Goal: Task Accomplishment & Management: Manage account settings

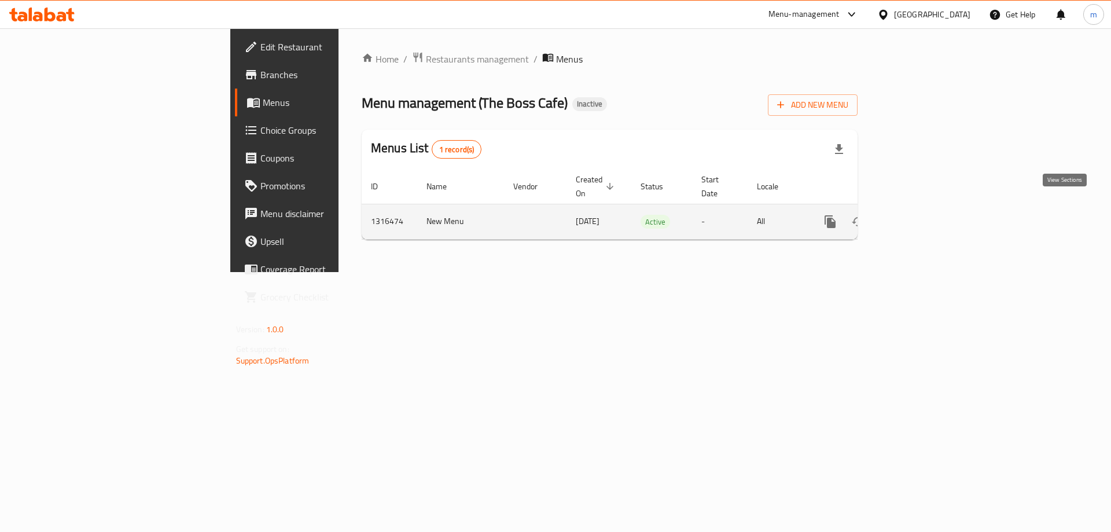
click at [920, 215] on icon "enhanced table" at bounding box center [914, 222] width 14 height 14
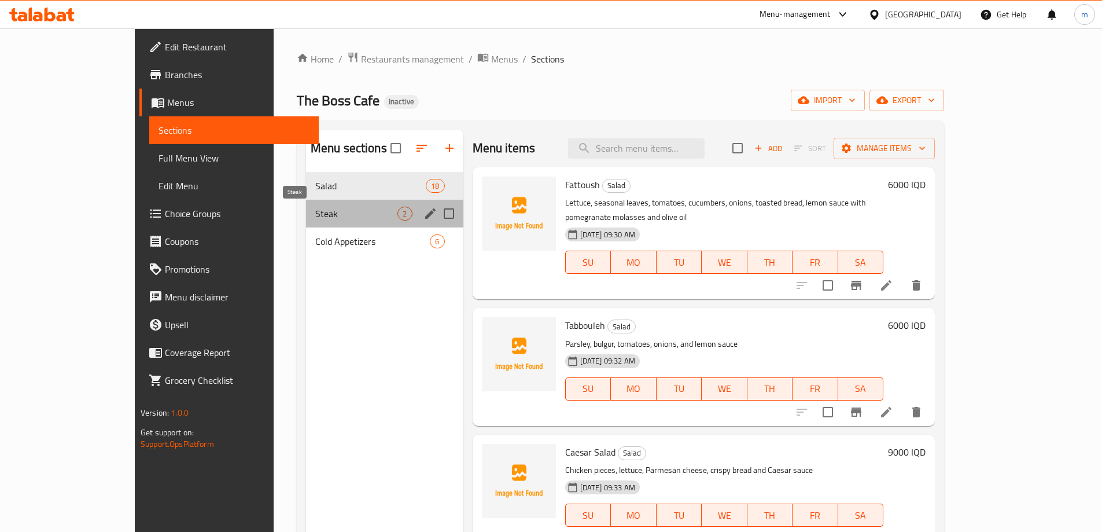
click at [315, 212] on span "Steak" at bounding box center [356, 214] width 83 height 14
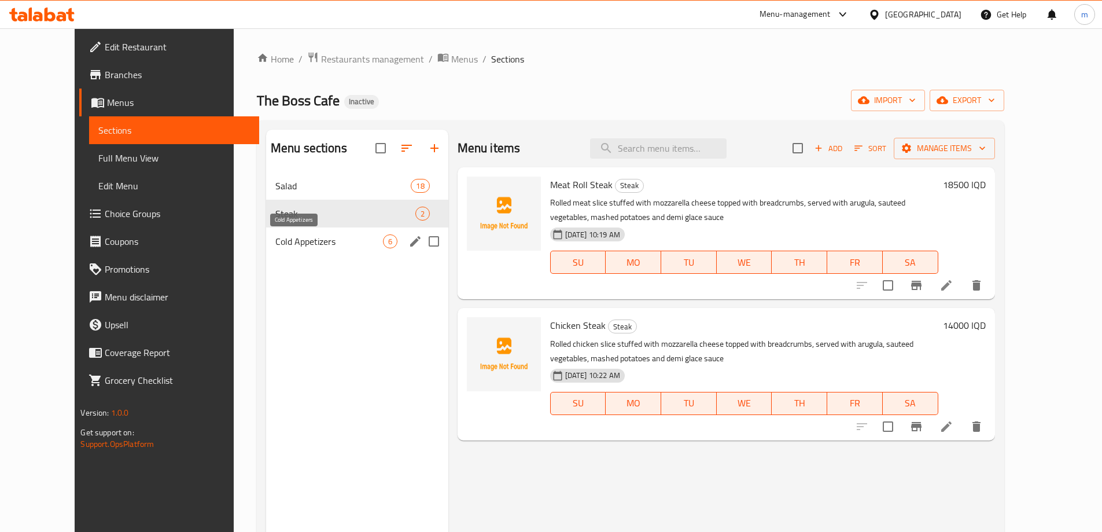
click at [289, 235] on span "Cold Appetizers" at bounding box center [329, 241] width 108 height 14
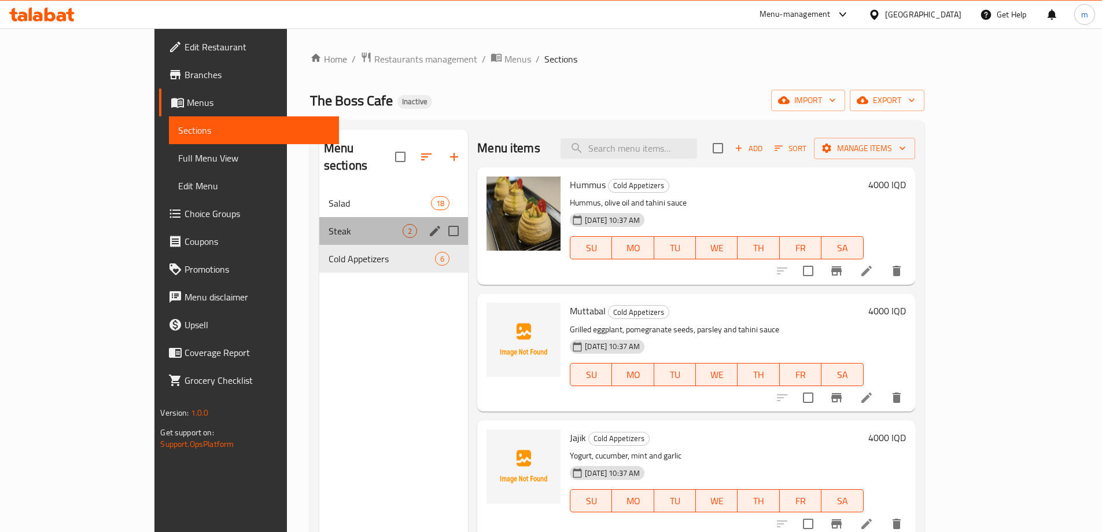
click at [319, 226] on div "Steak 2" at bounding box center [393, 231] width 149 height 28
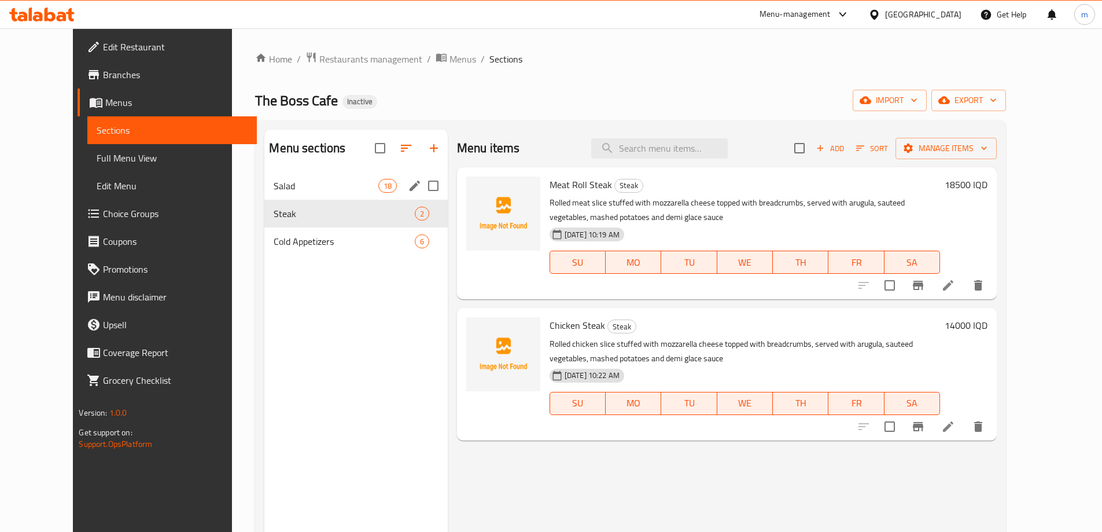
click at [284, 184] on span "Salad" at bounding box center [326, 186] width 104 height 14
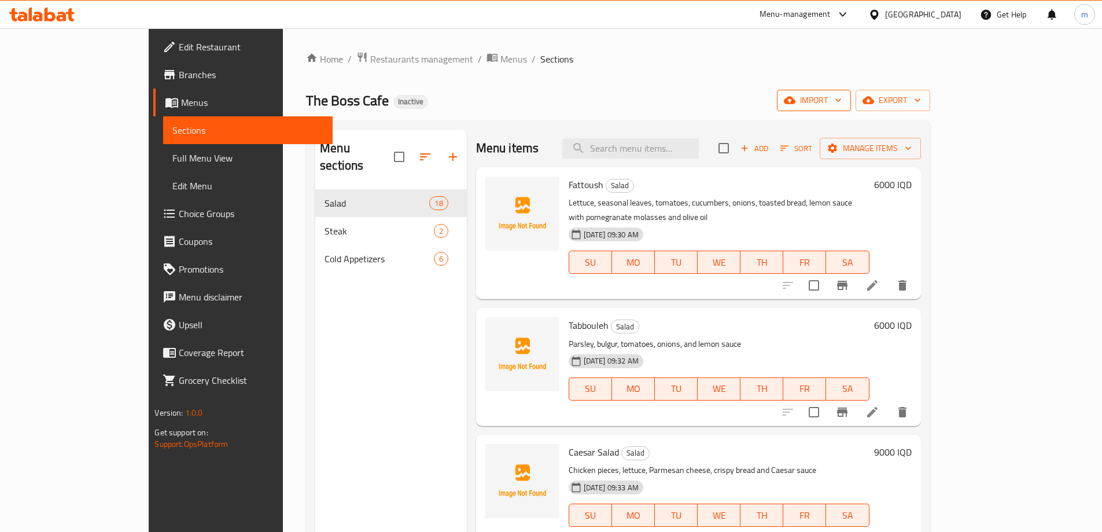
click at [842, 103] on span "import" at bounding box center [814, 100] width 56 height 14
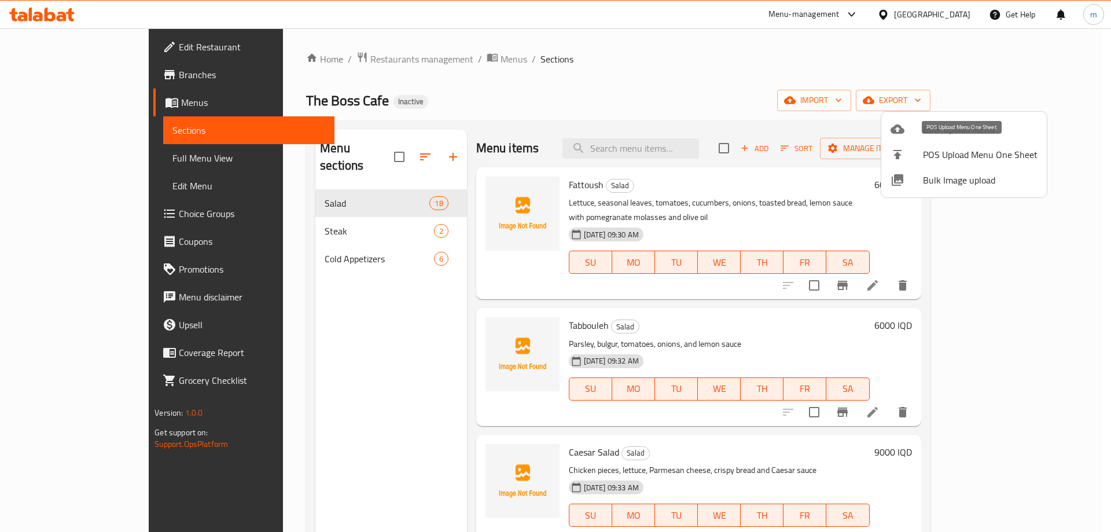
click at [910, 134] on div at bounding box center [906, 129] width 32 height 14
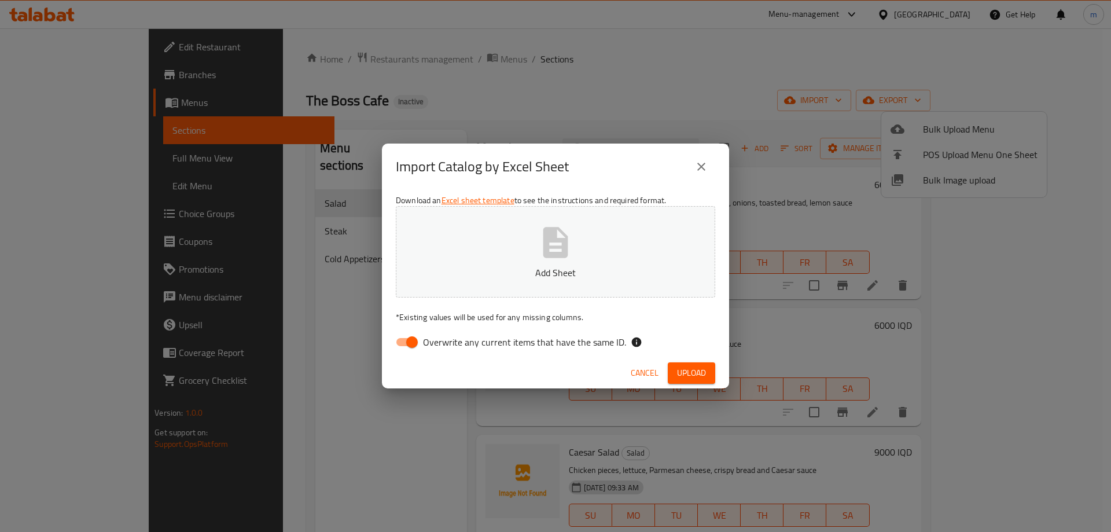
click at [407, 338] on input "Overwrite any current items that have the same ID." at bounding box center [412, 342] width 66 height 22
checkbox input "false"
click at [567, 243] on icon "button" at bounding box center [555, 242] width 25 height 31
click at [697, 373] on span "Upload" at bounding box center [691, 373] width 29 height 14
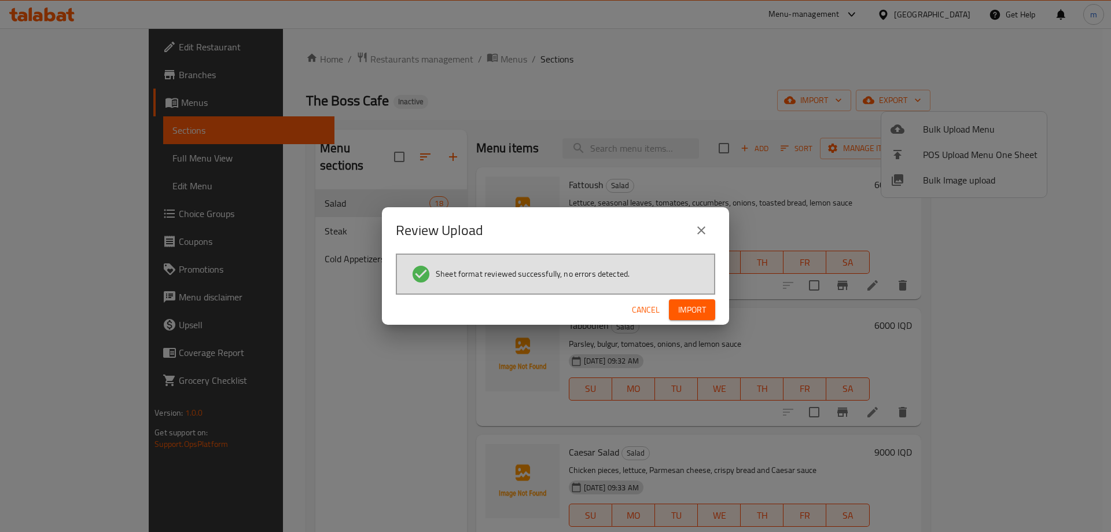
click at [694, 303] on span "Import" at bounding box center [692, 310] width 28 height 14
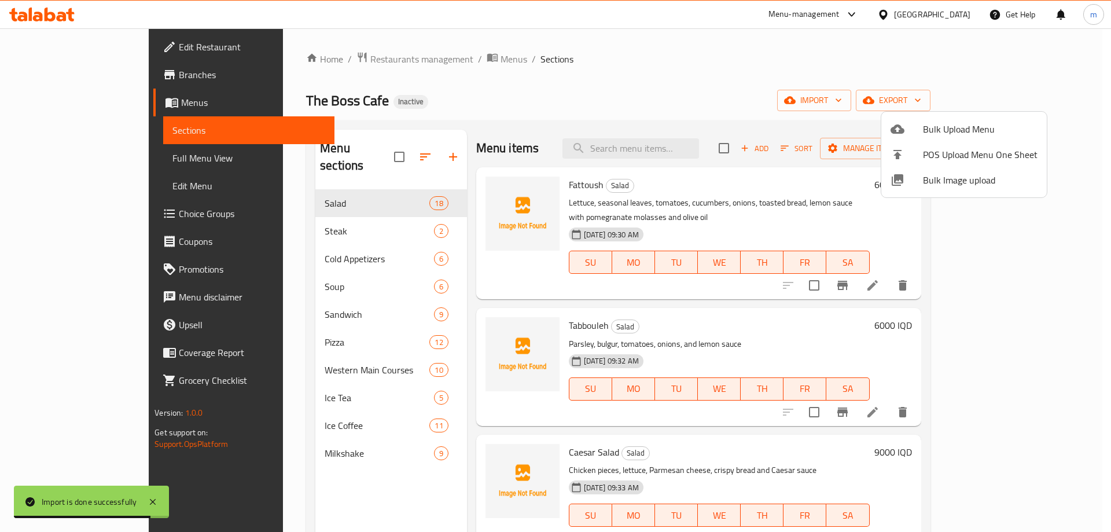
click at [380, 142] on div at bounding box center [555, 266] width 1111 height 532
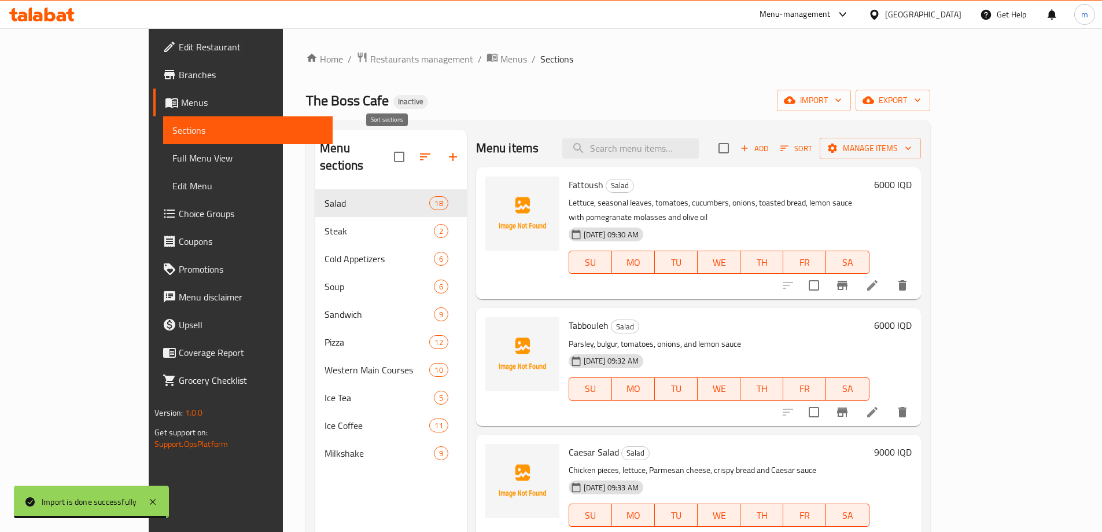
click at [411, 145] on button "button" at bounding box center [425, 157] width 28 height 28
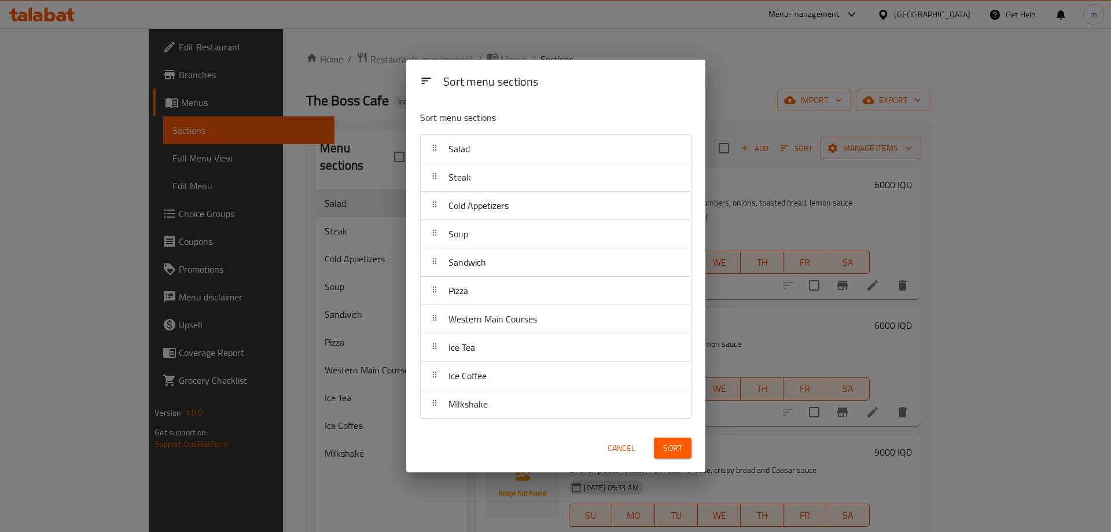
click at [674, 441] on span "Sort" at bounding box center [672, 448] width 19 height 14
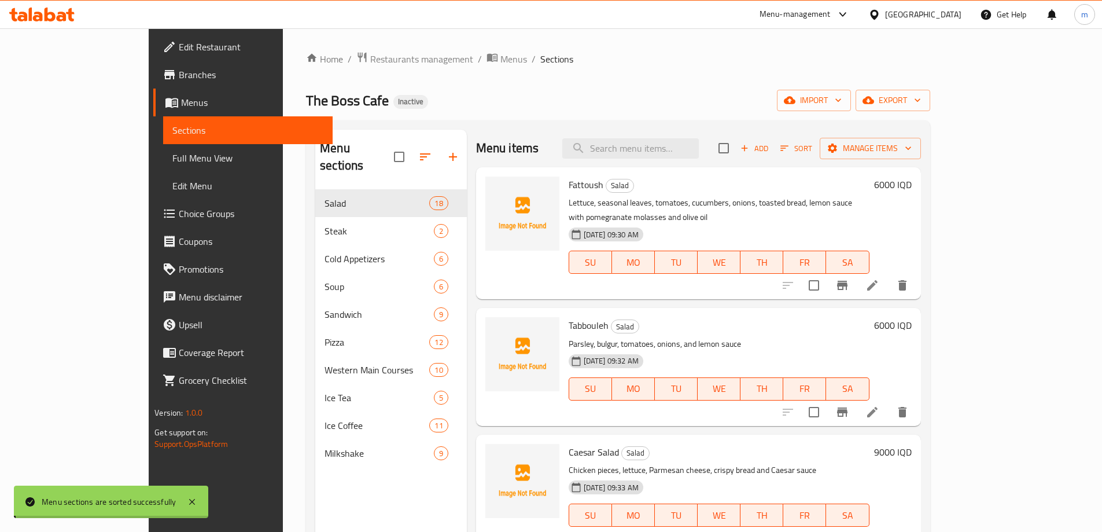
click at [172, 151] on span "Full Menu View" at bounding box center [247, 158] width 151 height 14
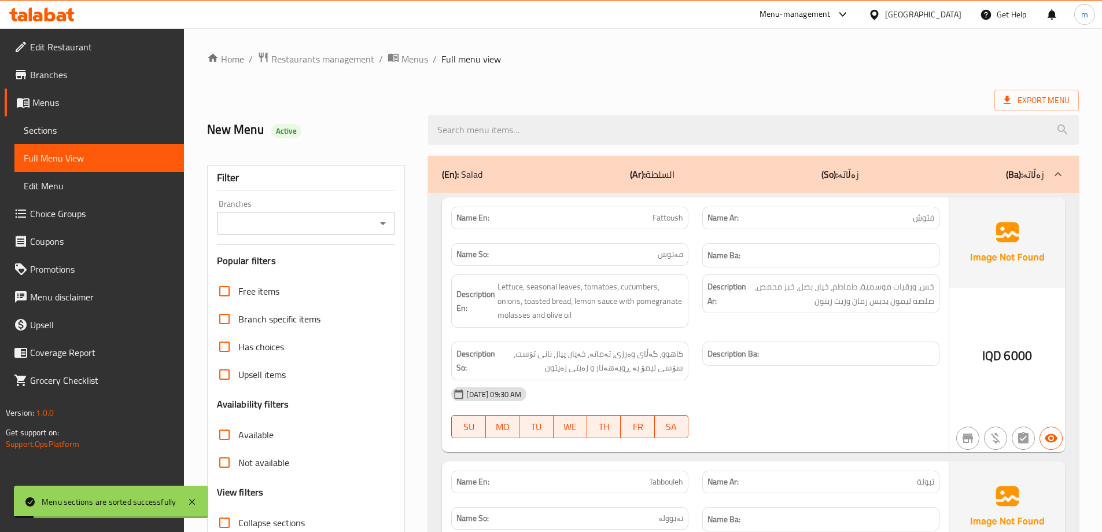
click at [385, 219] on icon "Open" at bounding box center [383, 223] width 14 height 14
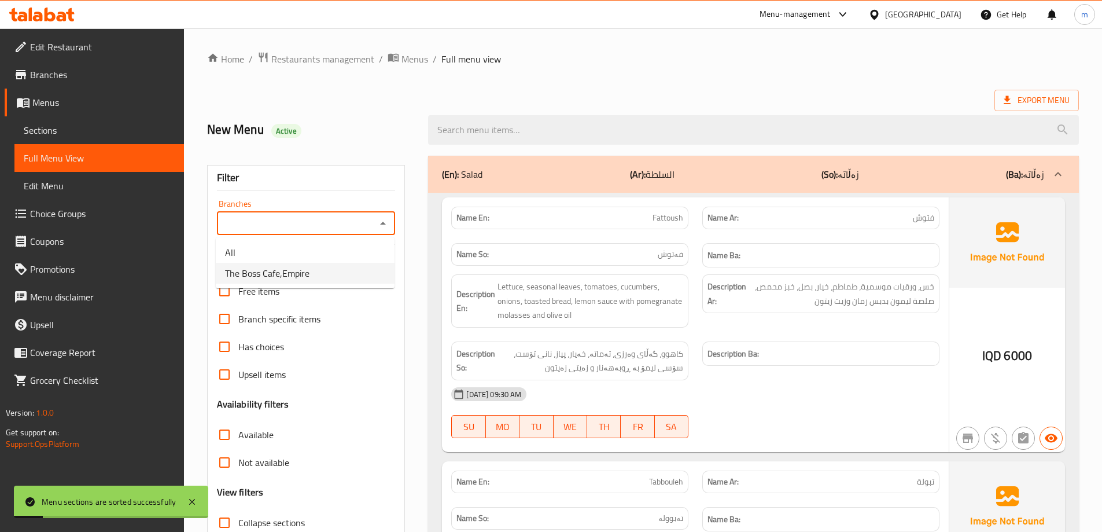
click at [293, 268] on span "The Boss Cafe,Empire" at bounding box center [267, 273] width 84 height 14
type input "The Boss Cafe,Empire"
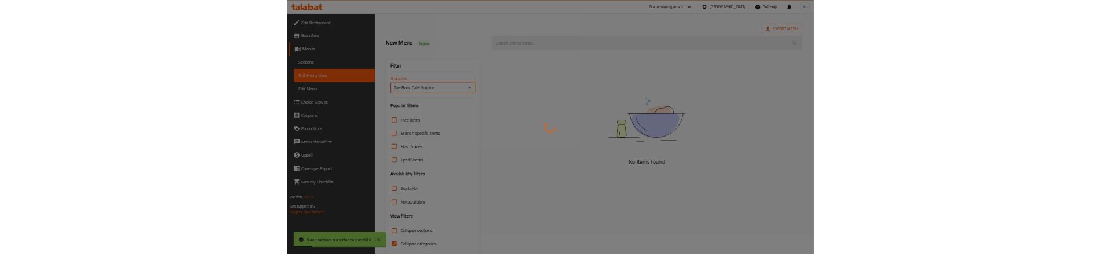
scroll to position [84, 0]
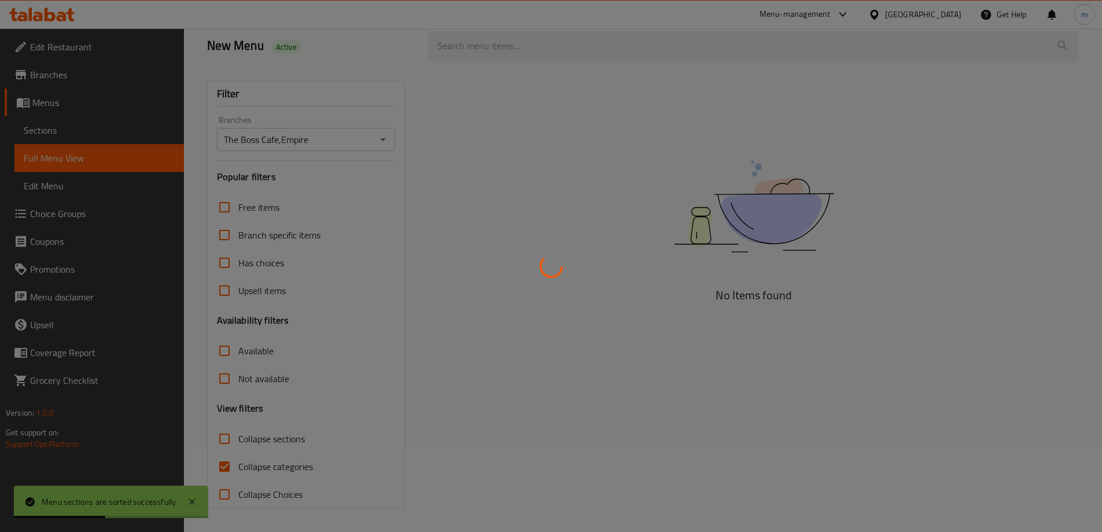
click at [226, 466] on div at bounding box center [551, 266] width 1102 height 532
click at [227, 464] on div at bounding box center [551, 266] width 1102 height 532
click at [230, 472] on div at bounding box center [551, 266] width 1102 height 532
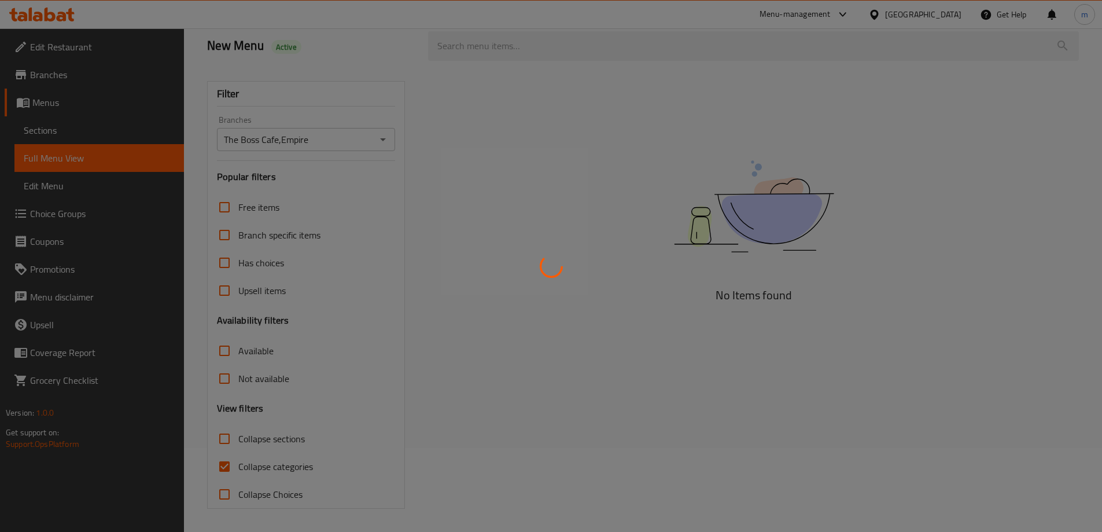
click at [227, 467] on div at bounding box center [551, 266] width 1102 height 532
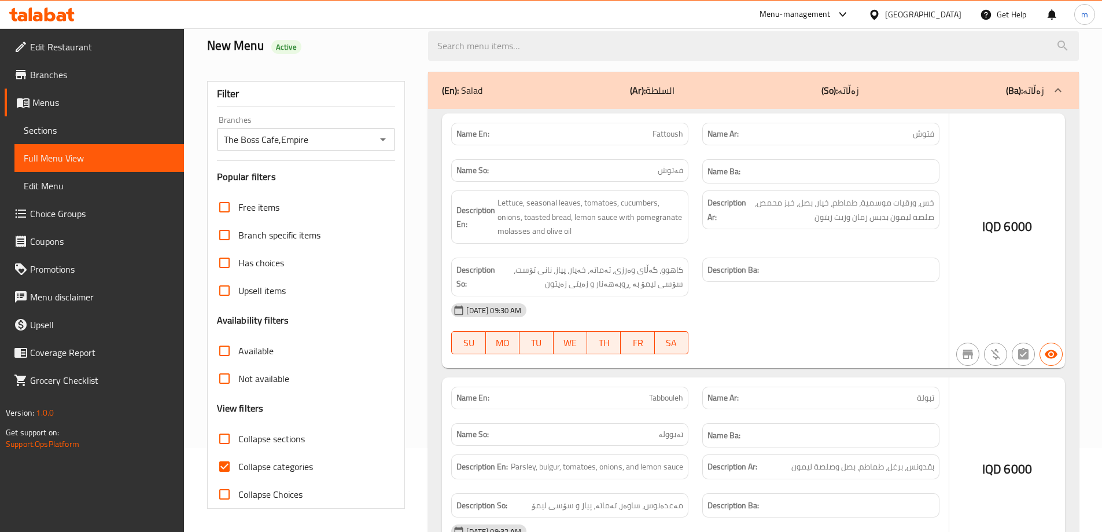
click at [225, 467] on div at bounding box center [551, 266] width 1102 height 532
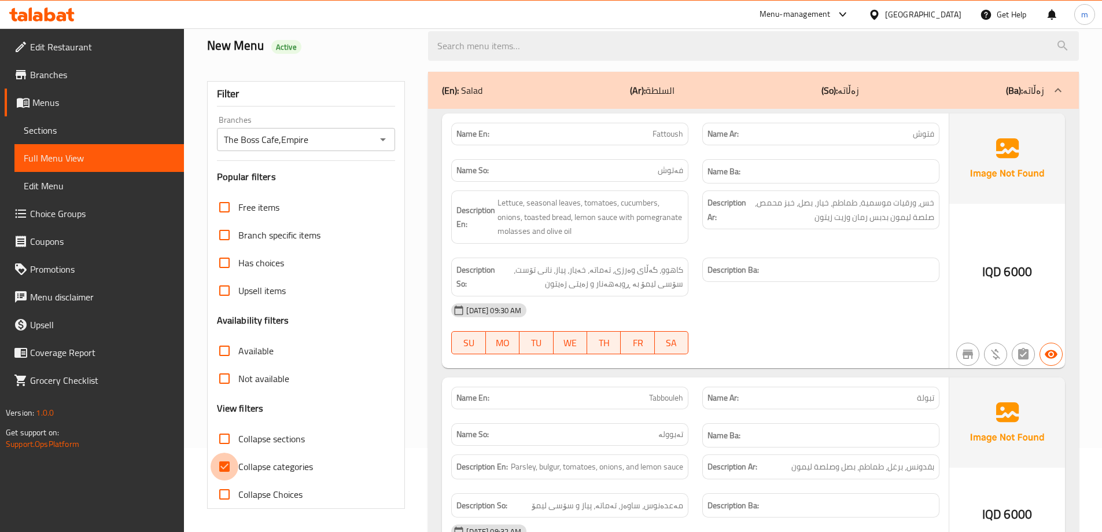
click at [224, 468] on input "Collapse categories" at bounding box center [225, 466] width 28 height 28
checkbox input "false"
click at [222, 441] on input "Collapse sections" at bounding box center [225, 439] width 28 height 28
checkbox input "true"
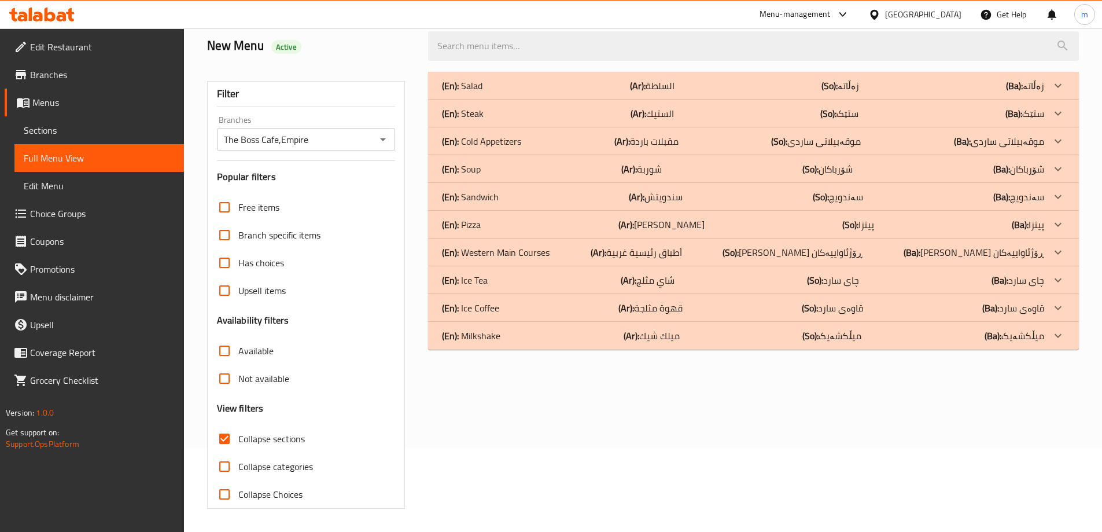
click at [503, 344] on div "(En): Milkshake (Ar): ميلك شيك (So): میڵکشەیک (Ba): میڵکشەیک" at bounding box center [753, 336] width 651 height 28
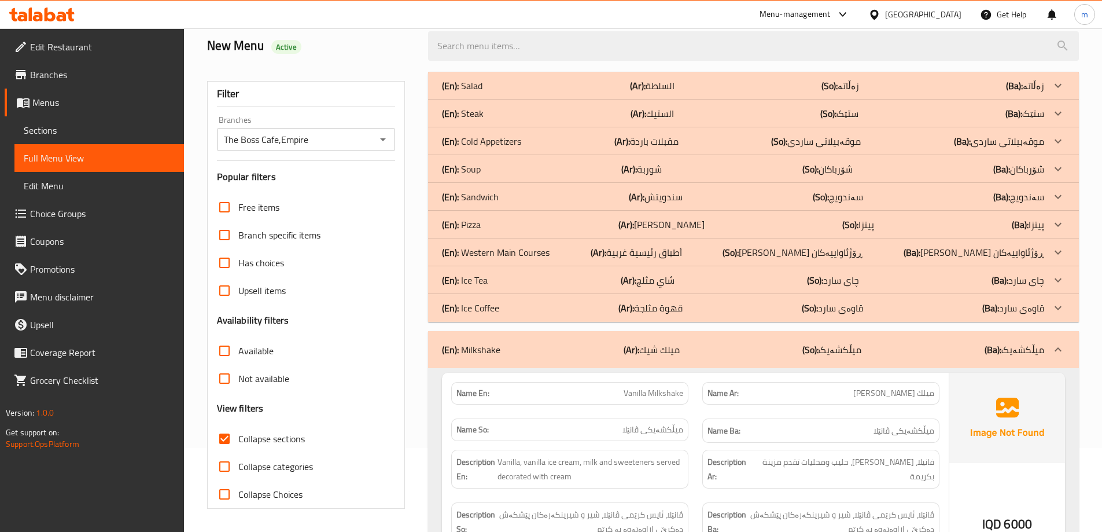
click at [508, 305] on div "(En): Ice Coffee (Ar): قهوة مثلجة (So): قاوەی سارد (Ba): قاوەی سارد" at bounding box center [743, 308] width 602 height 14
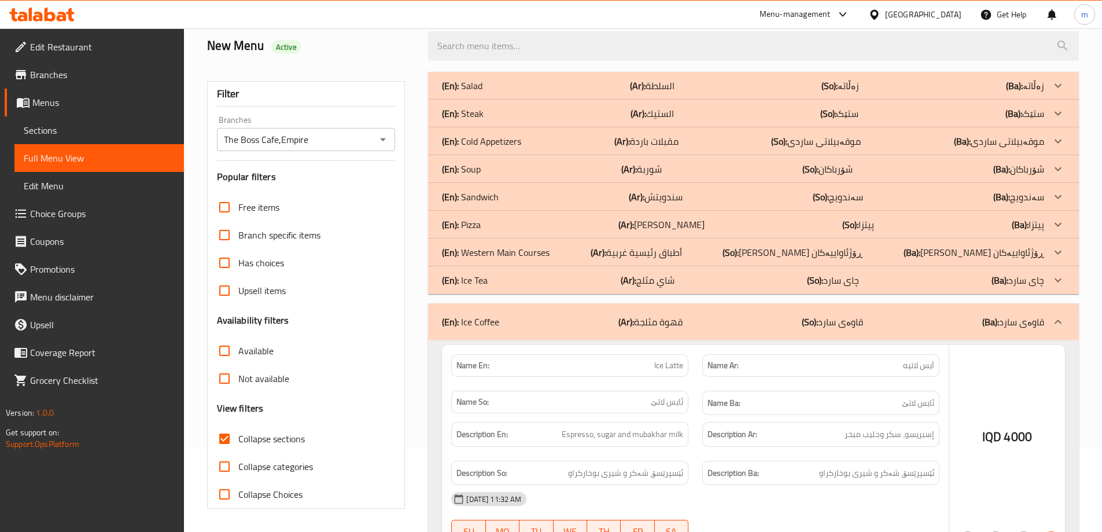
click at [513, 275] on div "(En): Ice Tea (Ar): شاي مثلج (So): چای سارد (Ba): چای سارد" at bounding box center [743, 280] width 602 height 14
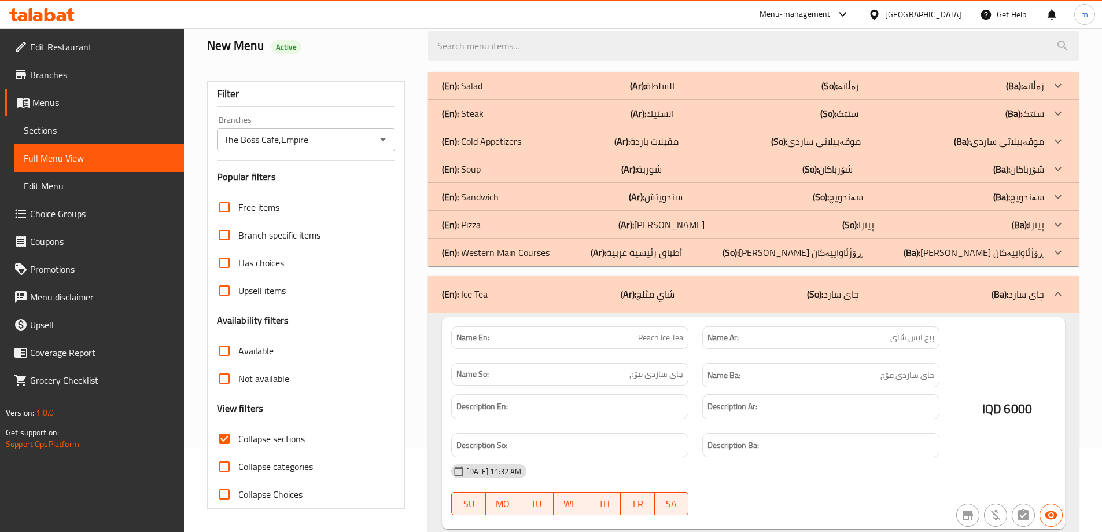
click at [518, 255] on p "(En): Western Main Courses" at bounding box center [496, 252] width 108 height 14
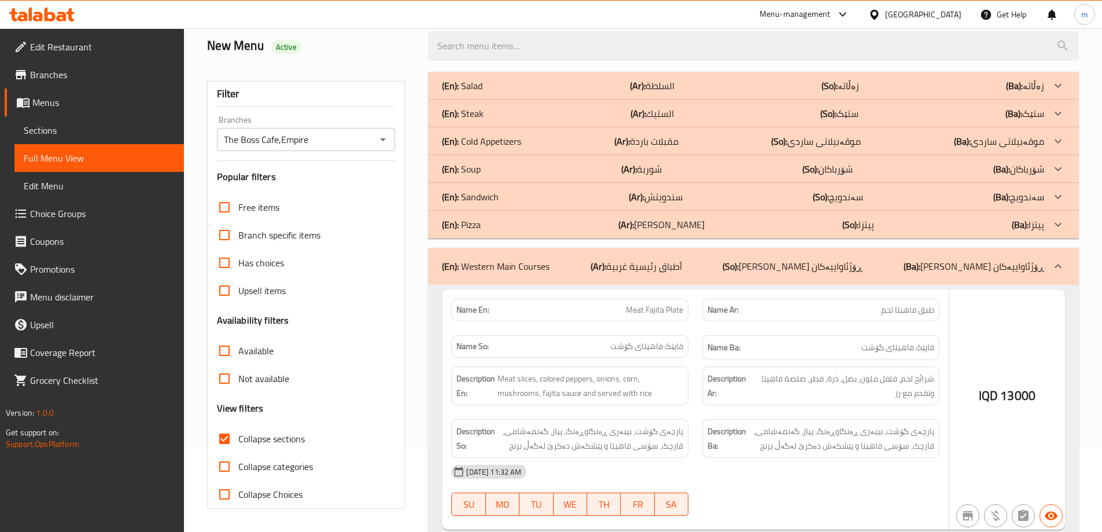
click at [516, 222] on div "(En): Pizza (Ar): بيتزا (So): پیتزا (Ba): پیتزا" at bounding box center [743, 225] width 602 height 14
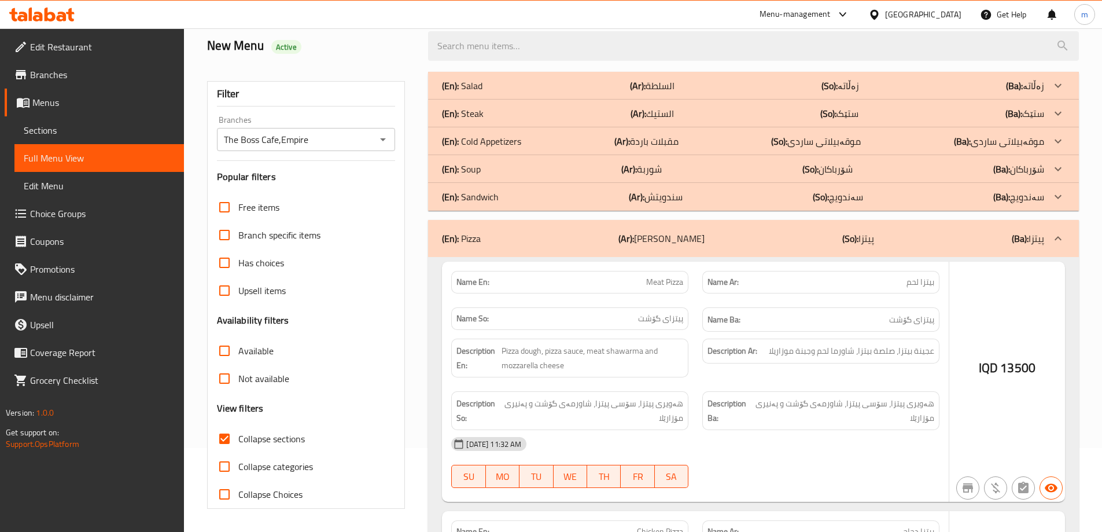
click at [517, 194] on div "(En): Sandwich (Ar): سندويتش (So): سەندویچ (Ba): سەندویچ" at bounding box center [743, 197] width 602 height 14
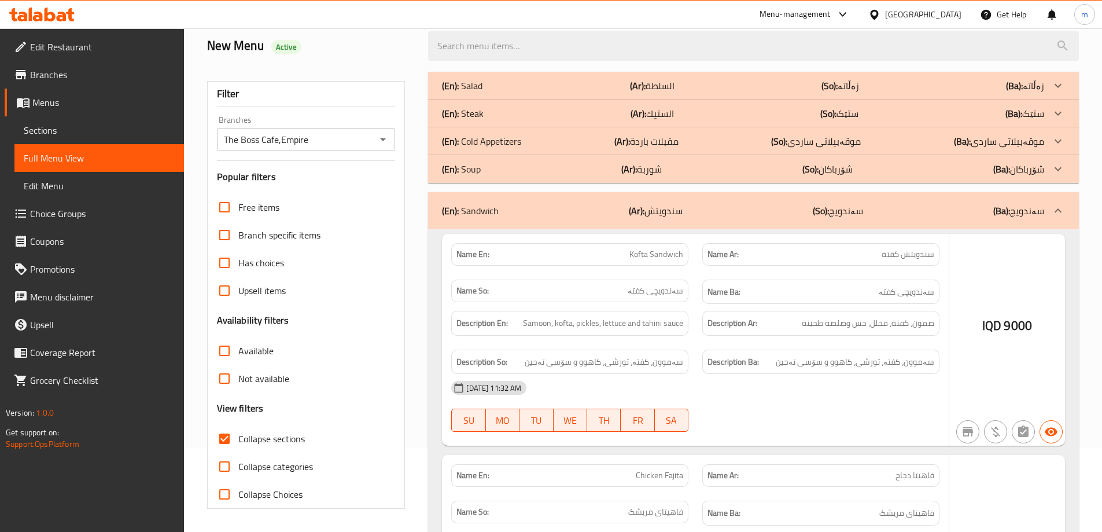
click at [515, 170] on div "(En): Soup (Ar): شوربة (So): شۆرباکان (Ba): شۆرباکان" at bounding box center [743, 169] width 602 height 14
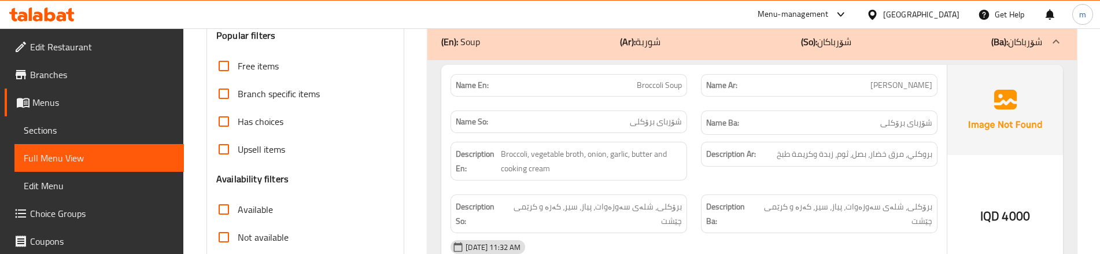
scroll to position [238, 0]
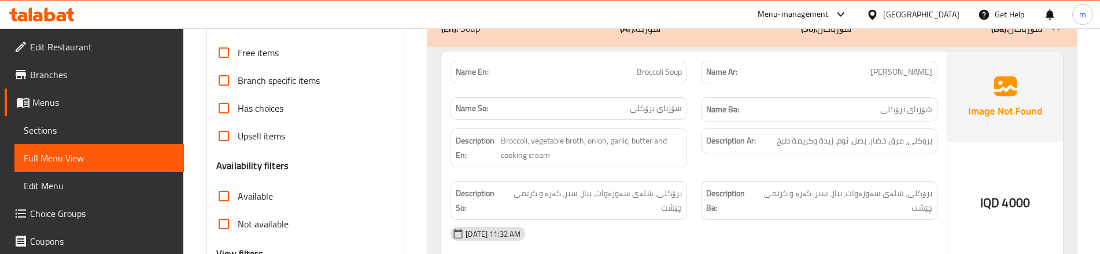
click at [850, 171] on div "Description Ar: بروكلي، مرق خضار، بصل، ثوم، زبدة وكريمة طبخ" at bounding box center [819, 147] width 251 height 53
click at [710, 161] on div "Description Ar: بروكلي، مرق خضار، بصل، ثوم، زبدة وكريمة طبخ" at bounding box center [819, 147] width 251 height 53
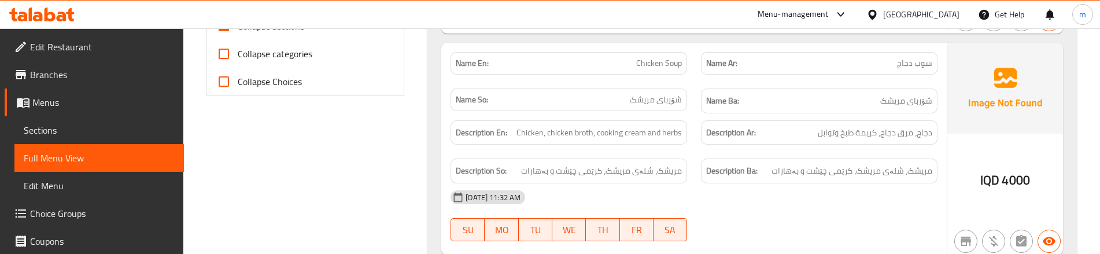
scroll to position [508, 0]
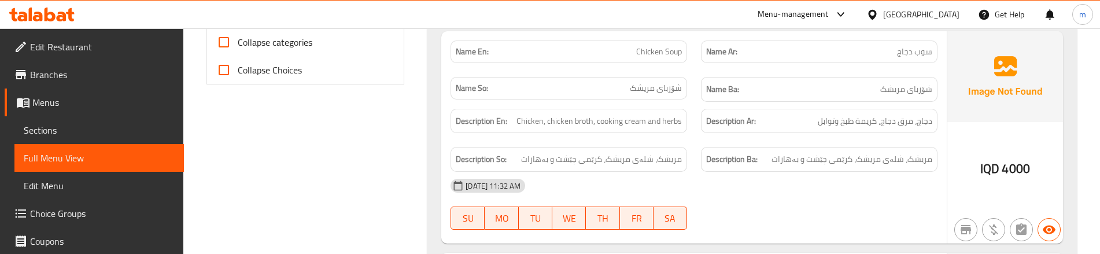
click at [819, 143] on div "Description Ba: مریشک، شلەی مریشک، كرێمی چێشت و بەهارات" at bounding box center [819, 159] width 251 height 39
click at [695, 133] on div "Description Ar: دجاج، مرق دجاج، كريمة طبخ وتوابل" at bounding box center [819, 121] width 251 height 39
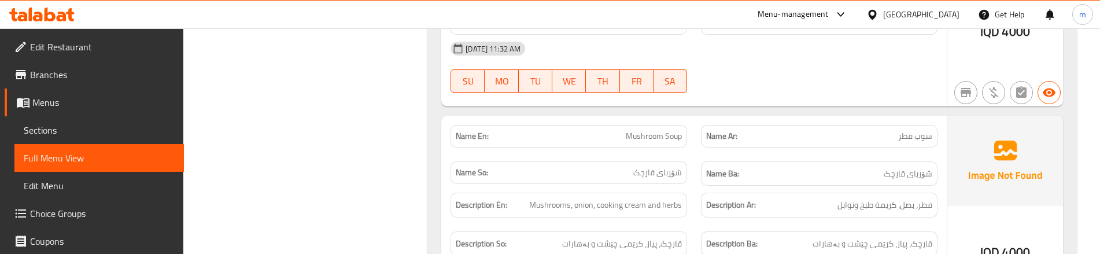
scroll to position [739, 0]
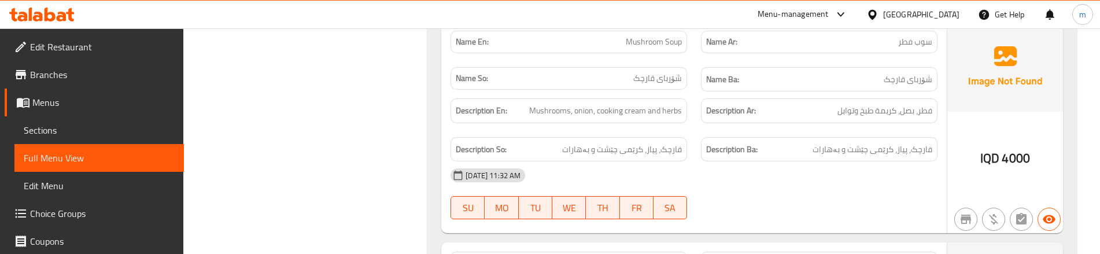
click at [679, 134] on div "Description So: قارچک، پیاز، كرێمی چێشت و بەهارات" at bounding box center [569, 149] width 251 height 39
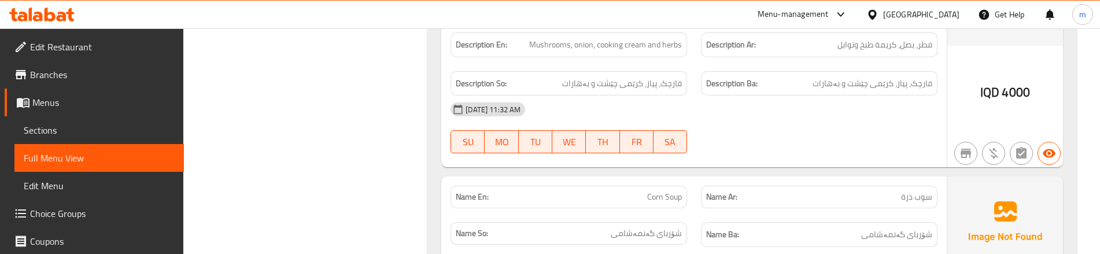
scroll to position [933, 0]
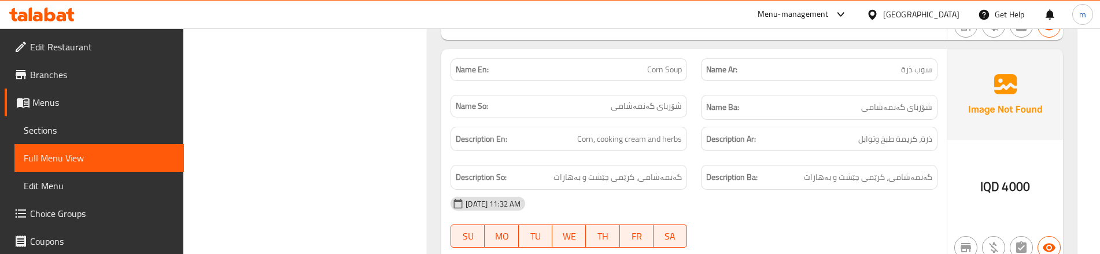
click at [695, 84] on div "Name Ar: سوب ذرة" at bounding box center [819, 69] width 251 height 36
click at [702, 144] on div "Description Ar: ذرة، كريمة طبخ وتوابل" at bounding box center [819, 139] width 237 height 25
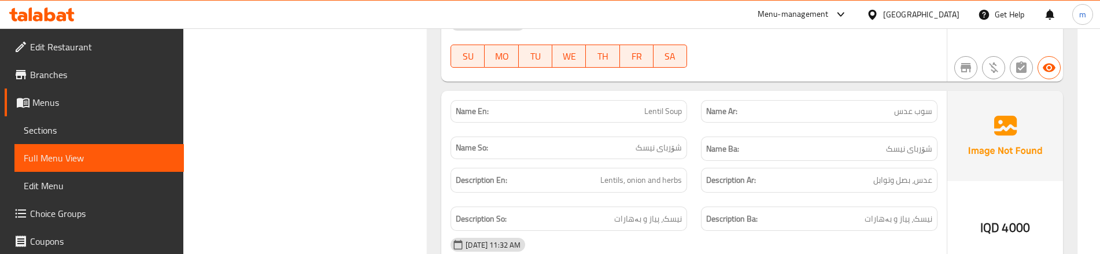
scroll to position [1125, 0]
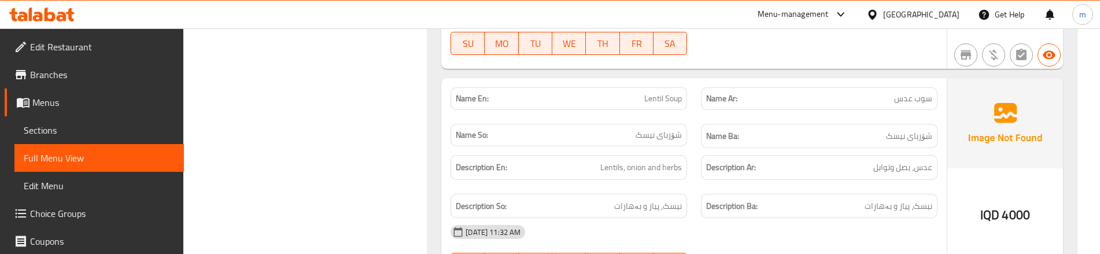
click at [691, 108] on div "Name En: Lentil Soup" at bounding box center [569, 98] width 251 height 36
click at [694, 176] on div "Description Ar: عدس، بصل وتوابل" at bounding box center [819, 167] width 251 height 39
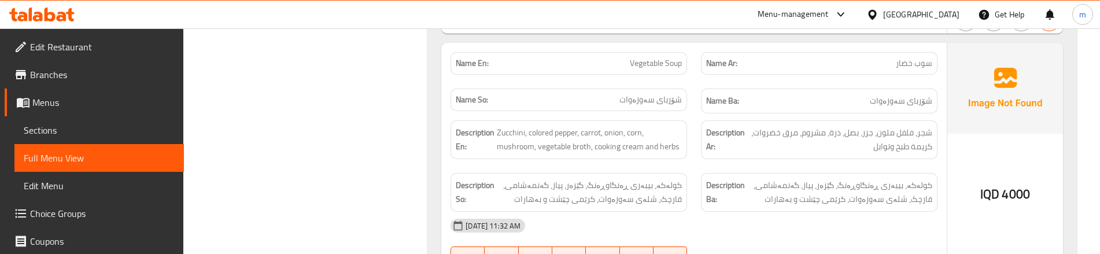
scroll to position [1395, 0]
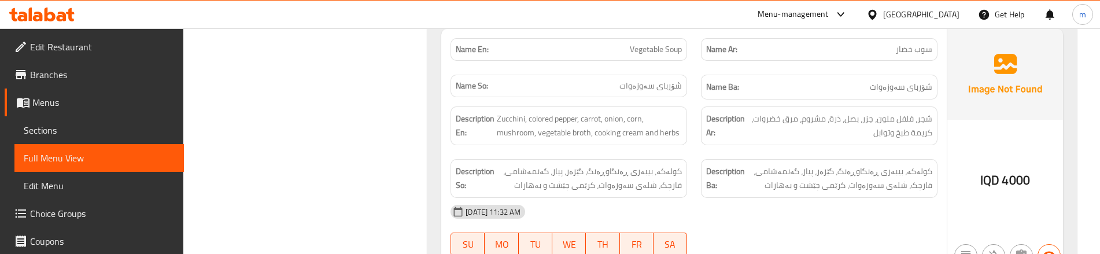
click at [679, 150] on div "Description En: Zucchini, colored pepper, carrot, onion, corn, mushroom, vegeta…" at bounding box center [569, 126] width 251 height 53
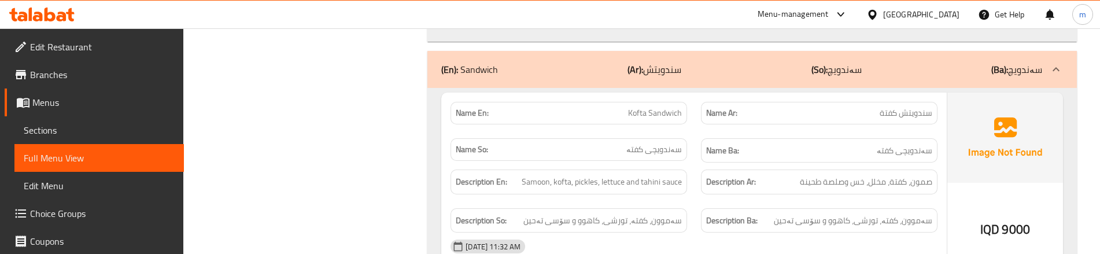
scroll to position [1665, 0]
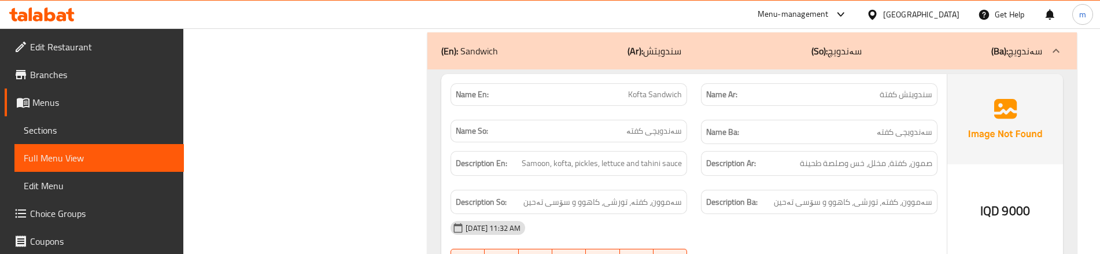
click at [687, 164] on div "Description En: Samoon, kofta, pickles, lettuce and tahini sauce" at bounding box center [569, 163] width 237 height 25
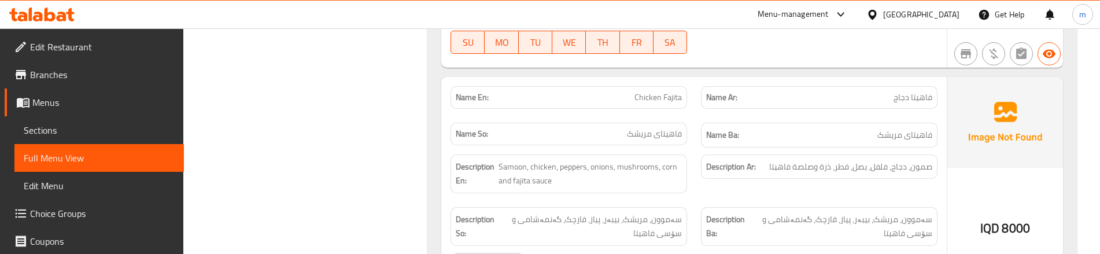
scroll to position [1897, 0]
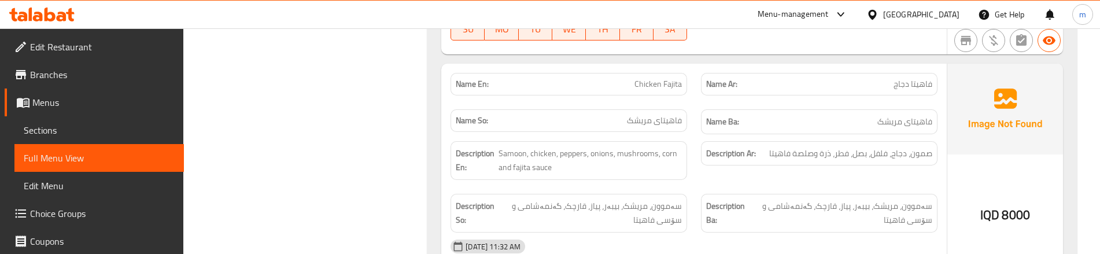
click at [703, 177] on div "Description Ar: صمون، [PERSON_NAME]، فلفل، بصل، فطر، ذرة وصلصة فاهيتا" at bounding box center [819, 160] width 251 height 53
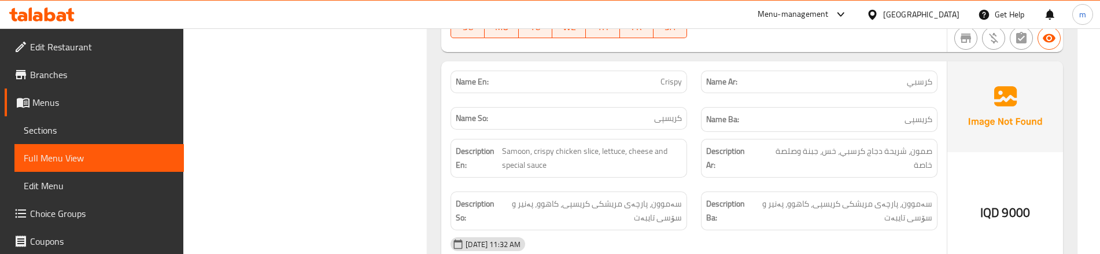
scroll to position [2437, 0]
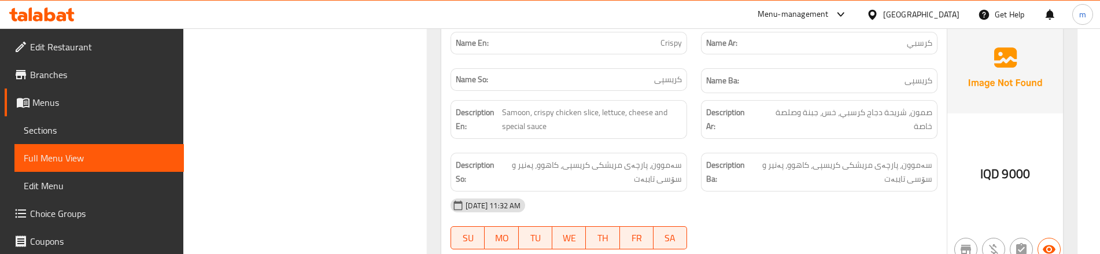
click at [903, 146] on div "Description Ba: سەموون، پارچەی مریشکی کریسپی، کاهوو، پەنیر و سۆسی تایبەت" at bounding box center [819, 172] width 251 height 53
click at [701, 126] on div "Description Ar: صمون، شريحة دجاج كرسبي، خس، [GEOGRAPHIC_DATA] وصلصة خاصة" at bounding box center [819, 119] width 237 height 39
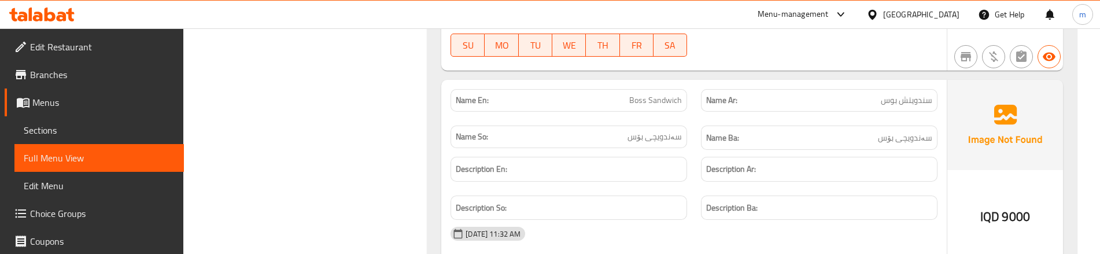
scroll to position [2668, 0]
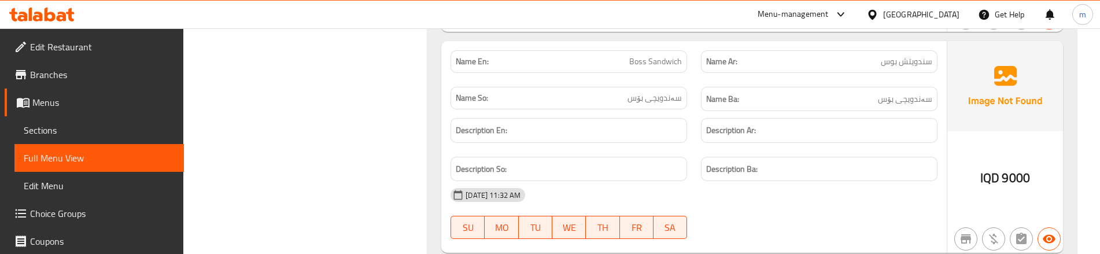
click at [710, 80] on div "Name Ba: سەندویچی بۆس" at bounding box center [819, 99] width 251 height 39
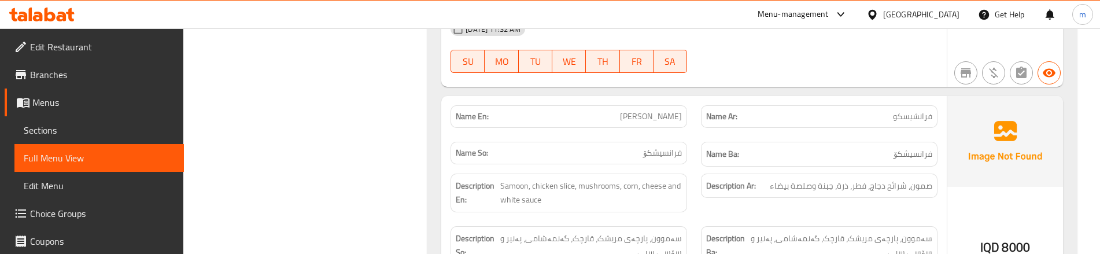
scroll to position [3092, 0]
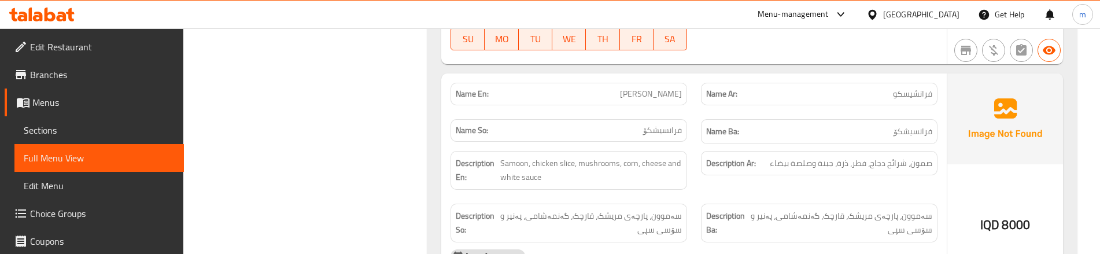
click at [682, 105] on div "Name En: [PERSON_NAME]" at bounding box center [569, 94] width 237 height 23
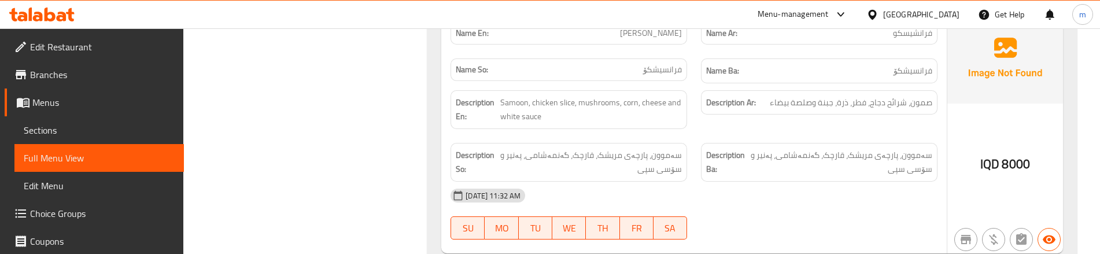
scroll to position [3169, 0]
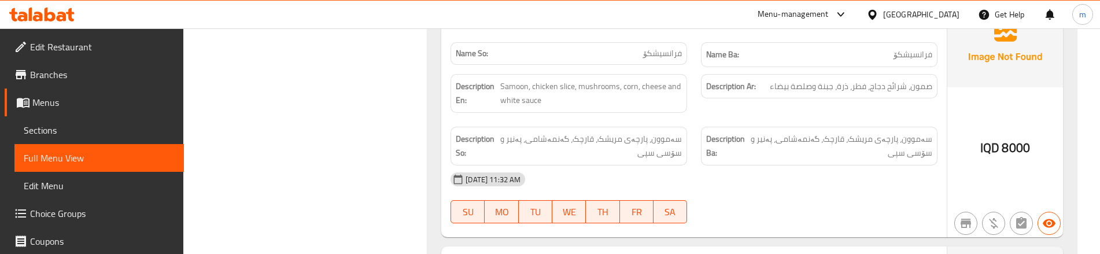
click at [691, 117] on div "Description En: Samoon, chicken slice, mushrooms, corn, cheese and white sauce" at bounding box center [569, 93] width 251 height 53
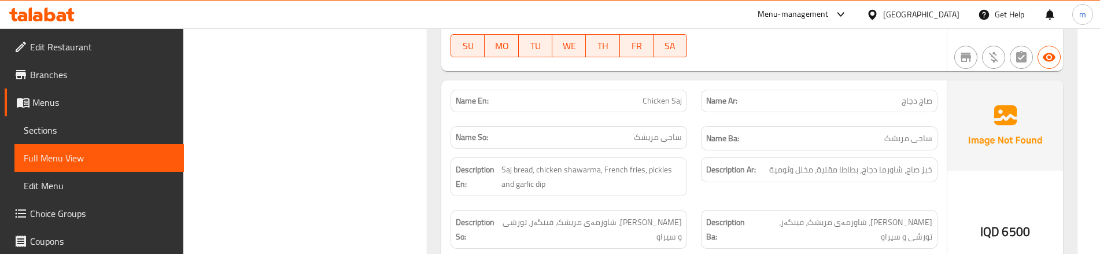
scroll to position [3363, 0]
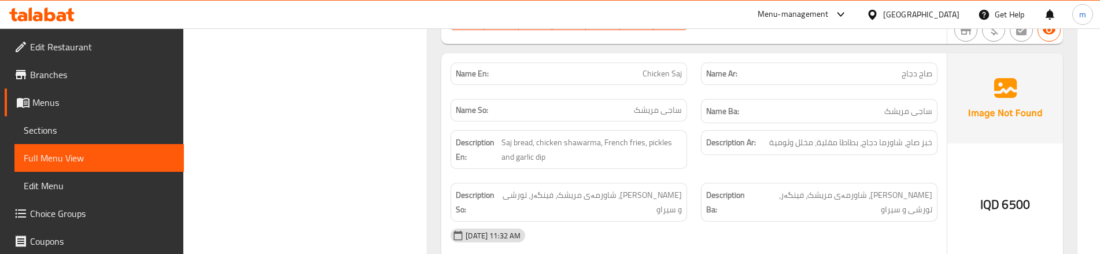
click at [690, 82] on div "Name En: Chicken Saj" at bounding box center [569, 74] width 251 height 36
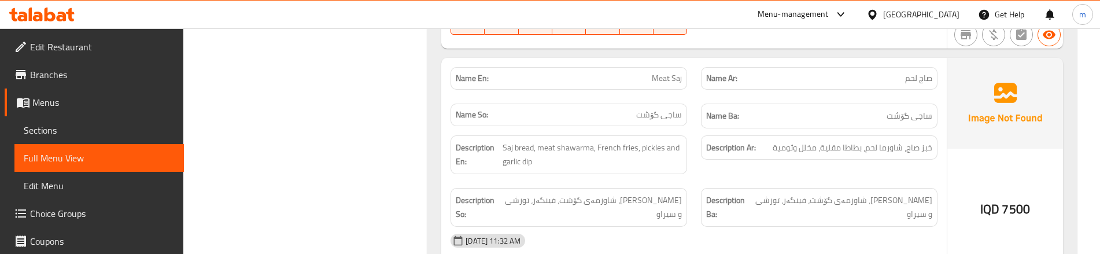
scroll to position [3594, 0]
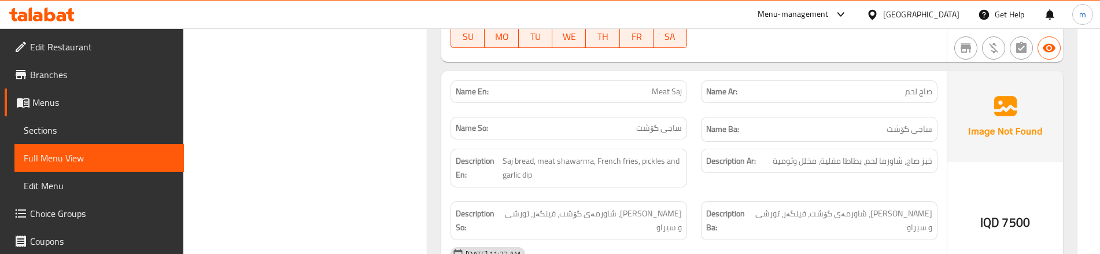
click at [691, 91] on div "Name En: Meat Saj" at bounding box center [569, 91] width 251 height 36
click at [720, 155] on div "Description Ar: خبز صاج، شاورما لحم، بطاطا مقلية، مخلل وثومية" at bounding box center [819, 161] width 237 height 25
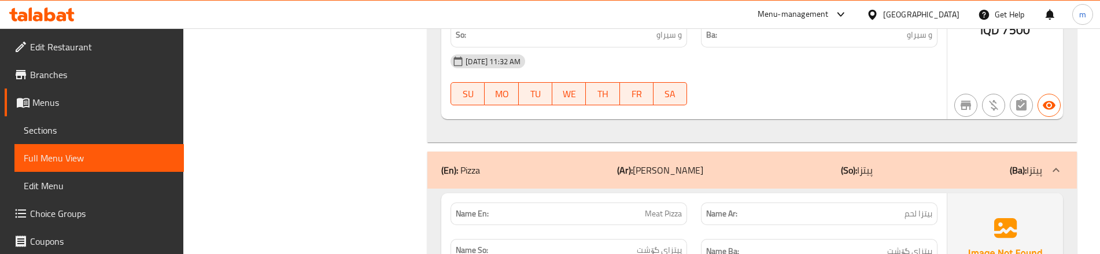
scroll to position [3825, 0]
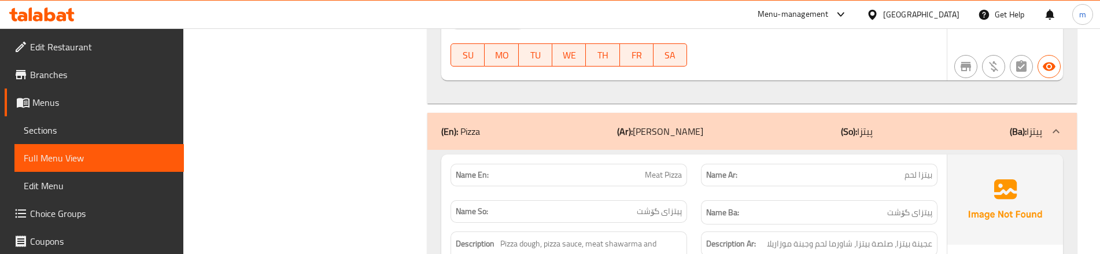
click at [710, 164] on div "Name Ar: بيتزا لحم" at bounding box center [819, 175] width 237 height 23
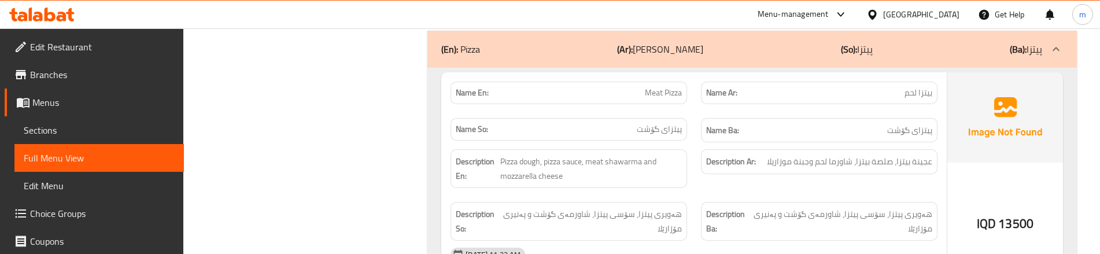
scroll to position [3941, 0]
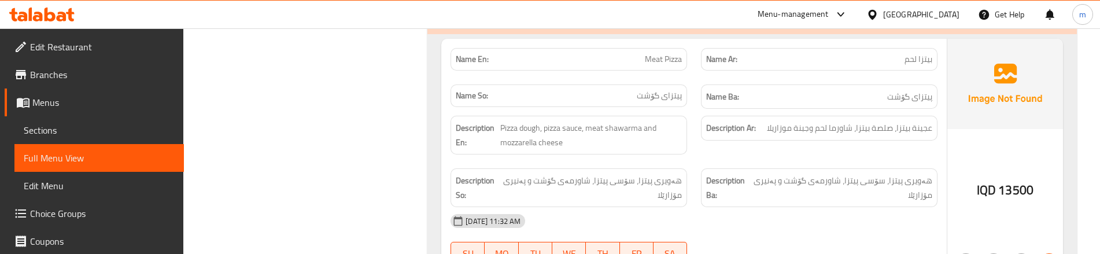
click at [704, 117] on div "Description Ar: عجينة بيتزا، صلصة بيتزا، شاورما لحم وجبنة موزاريلا" at bounding box center [819, 135] width 251 height 53
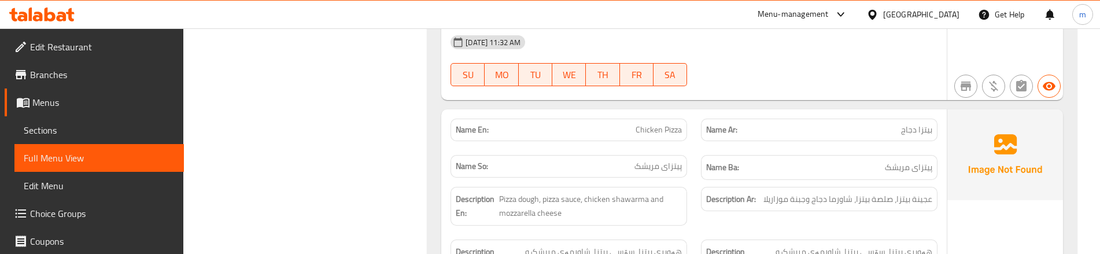
scroll to position [4134, 0]
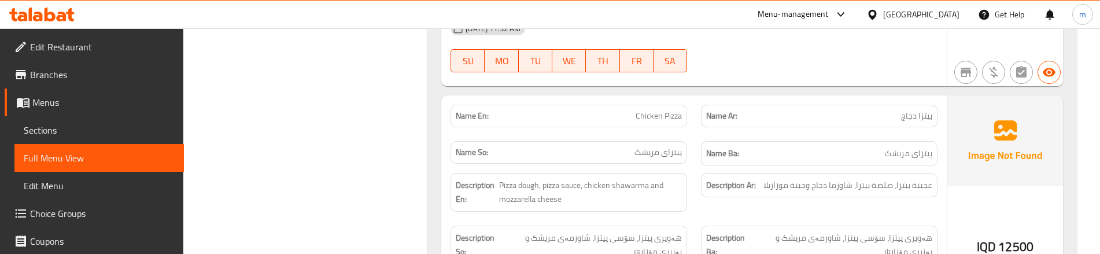
click at [683, 134] on div "Name So: پیتزای مریشک" at bounding box center [569, 153] width 251 height 39
click at [712, 182] on div "Description Ar: عجينة بيتزا، صلصة بيتزا، شاورما دجاج وجبنة موزاريلا" at bounding box center [819, 192] width 251 height 53
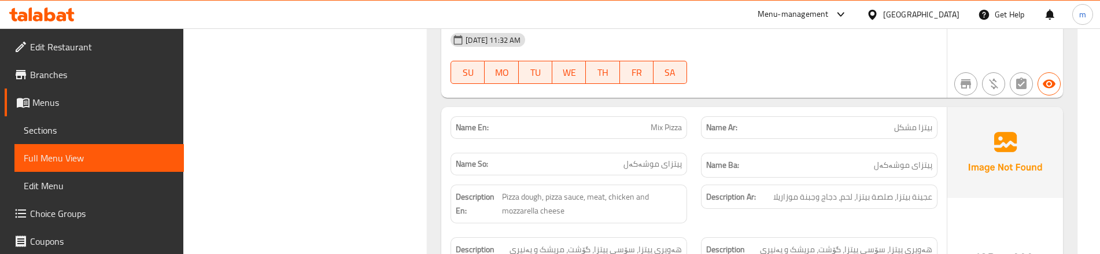
scroll to position [4635, 0]
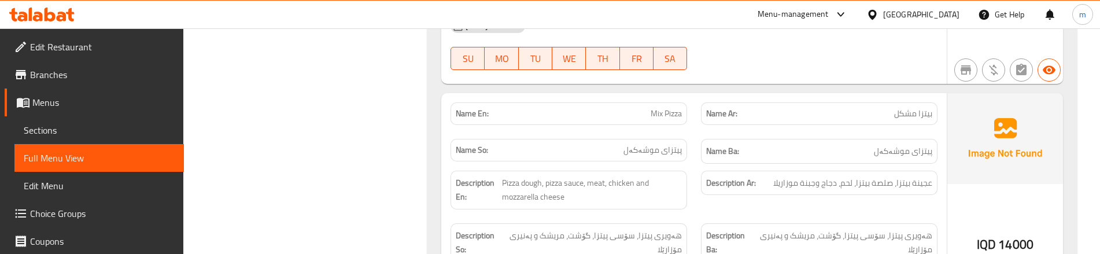
click at [696, 97] on div "Name Ar: بيتزا مشكل" at bounding box center [819, 113] width 251 height 36
click at [698, 171] on div "Description Ar: عجينة بيتزا، صلصة بيتزا، [GEOGRAPHIC_DATA]، دجاج وجبنة موزاريلا" at bounding box center [819, 190] width 251 height 53
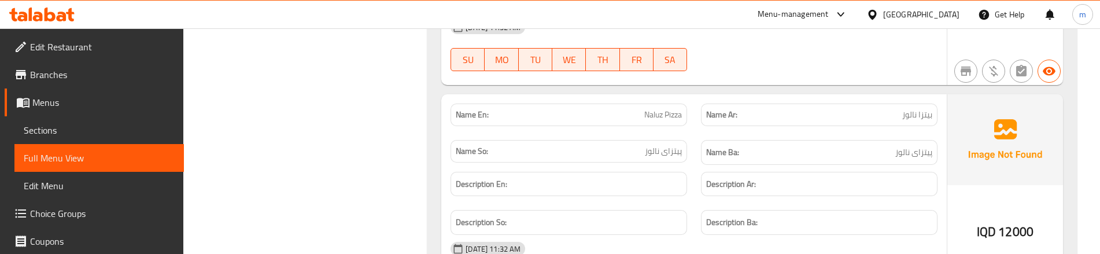
scroll to position [5136, 0]
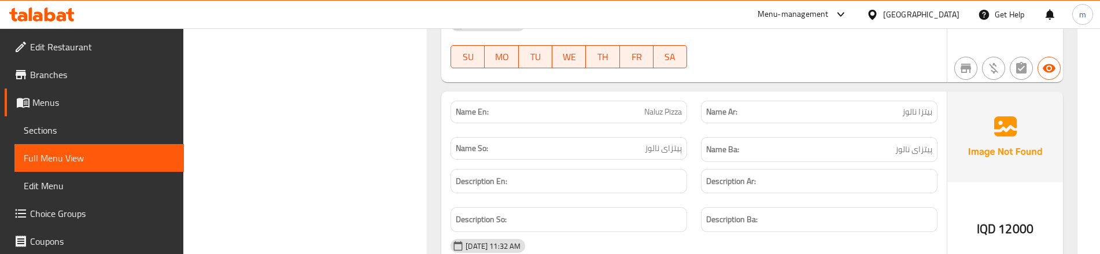
click at [695, 94] on div "Name Ar: [PERSON_NAME]" at bounding box center [819, 112] width 251 height 36
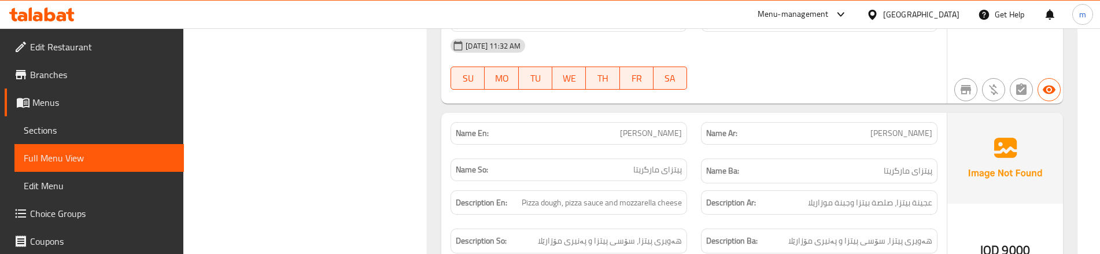
scroll to position [5599, 0]
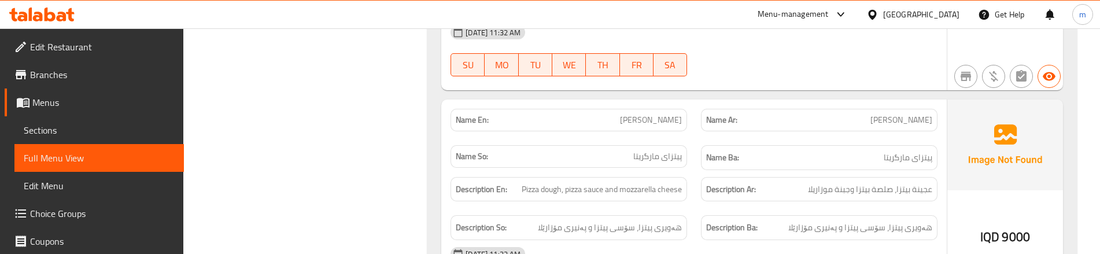
click at [691, 170] on div "Description En: Pizza dough, pizza sauce and mozzarella cheese" at bounding box center [569, 189] width 251 height 39
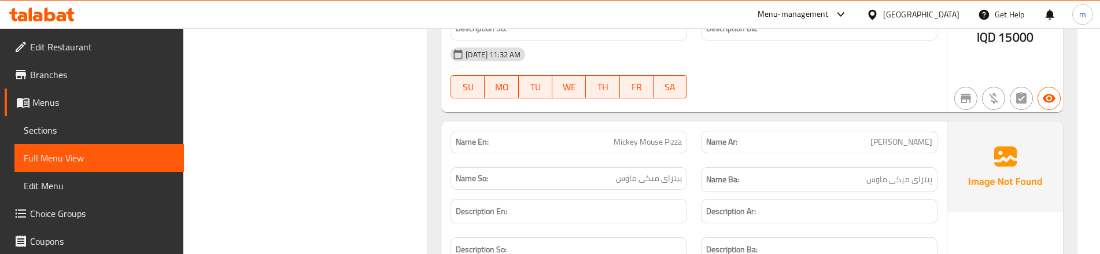
scroll to position [6062, 0]
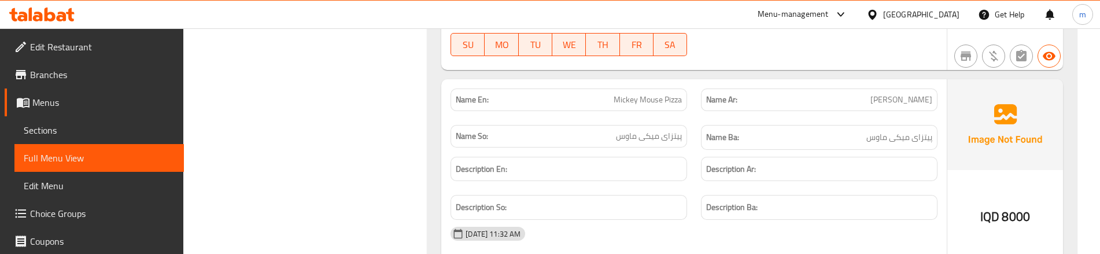
click at [694, 82] on div "Name Ar: [PERSON_NAME]" at bounding box center [819, 100] width 251 height 36
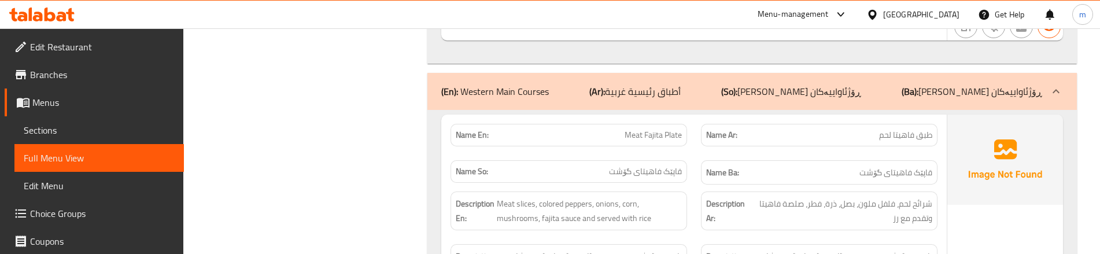
scroll to position [6756, 0]
drag, startPoint x: 627, startPoint y: 70, endPoint x: 607, endPoint y: 79, distance: 22.0
click at [627, 128] on span "Meat Fajita Plate" at bounding box center [653, 134] width 57 height 12
click at [693, 153] on div "Name So: قاپێک فاهیتای گۆشت" at bounding box center [569, 172] width 251 height 39
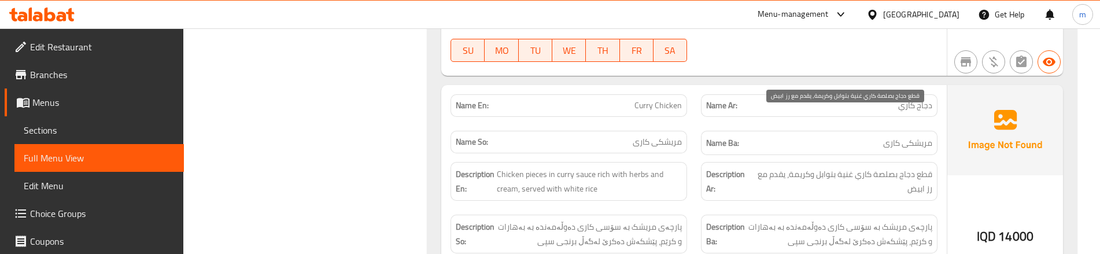
scroll to position [7760, 0]
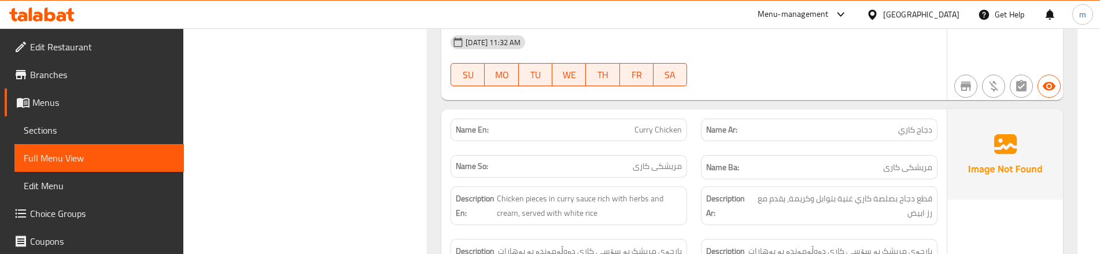
click at [689, 179] on div "Description En: Chicken pieces in curry sauce rich with herbs and cream, served…" at bounding box center [569, 205] width 251 height 53
click at [699, 179] on div "Description Ar: قطع دجاج بصلصة كاري غنية بتوابل وكريمة، يقدم مع رز ابيض" at bounding box center [819, 205] width 251 height 53
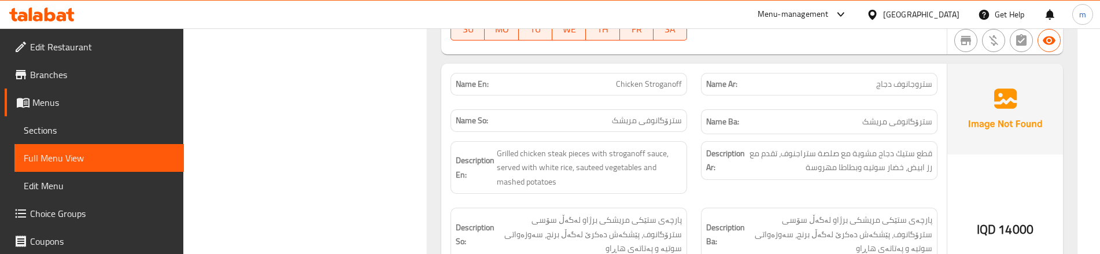
scroll to position [8068, 0]
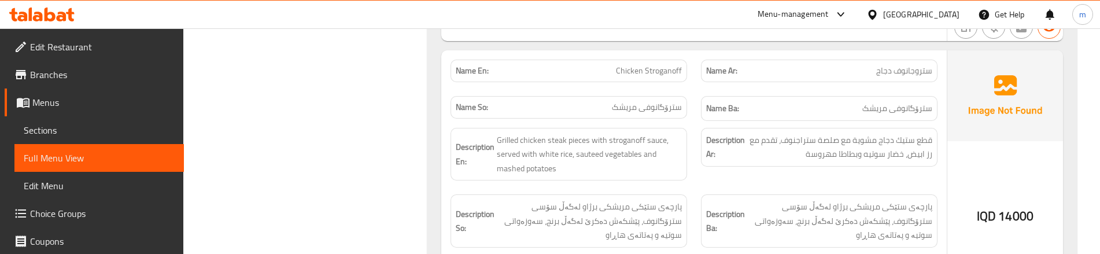
click at [917, 121] on div "Description Ar: قطع ستيك دجاج مشوية مع صلصة ستراجنوف، تقدم مع رز ابيض، خضار سوت…" at bounding box center [819, 154] width 251 height 67
click at [713, 124] on div "Description Ar: قطع ستيك دجاج مشوية مع صلصة ستراجنوف، تقدم مع رز ابيض، خضار سوت…" at bounding box center [819, 154] width 251 height 67
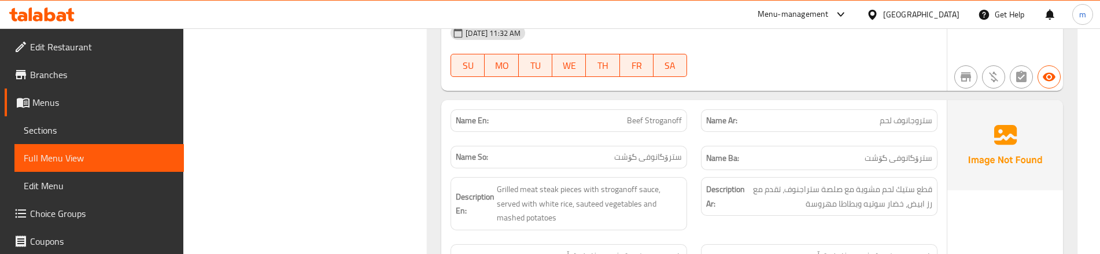
scroll to position [8299, 0]
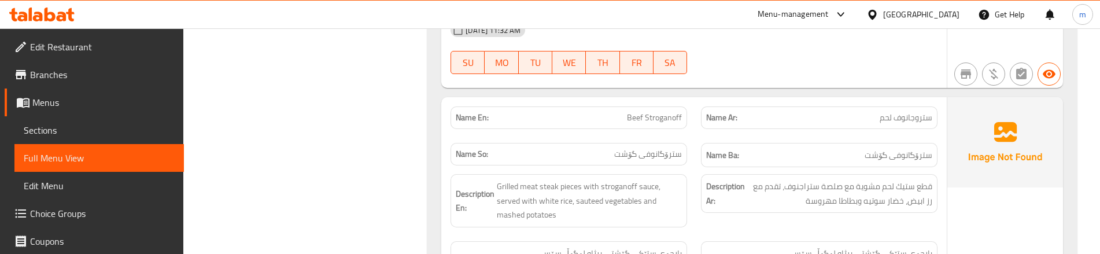
click at [660, 112] on span "Beef Stroganoff" at bounding box center [654, 118] width 55 height 12
copy span "Beef Stroganoff"
click at [82, 137] on link "Sections" at bounding box center [99, 130] width 170 height 28
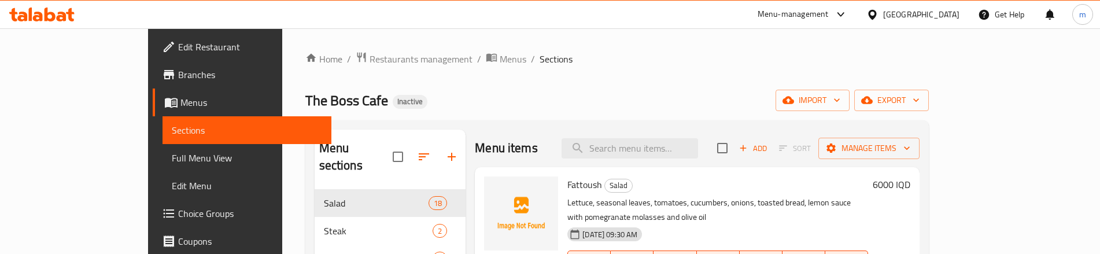
click at [695, 178] on h6 "Fattoush Salad" at bounding box center [718, 184] width 301 height 16
click at [709, 162] on div "Menu items Add Sort Manage items" at bounding box center [697, 149] width 445 height 38
click at [709, 159] on div "Menu items Add Sort Manage items" at bounding box center [697, 149] width 445 height 38
click at [698, 152] on input "search" at bounding box center [630, 148] width 137 height 20
paste input "Beef Stroganoff"
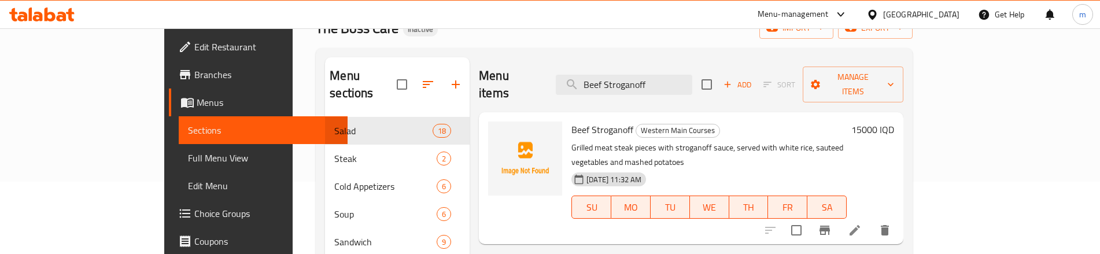
scroll to position [77, 0]
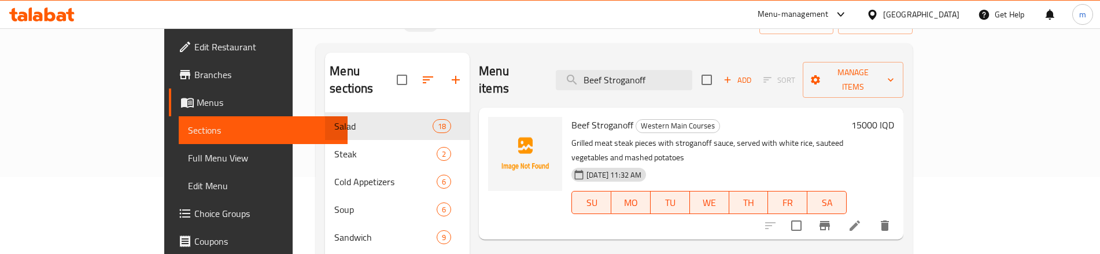
type input "Beef Stroganoff"
click at [862, 219] on icon at bounding box center [855, 226] width 14 height 14
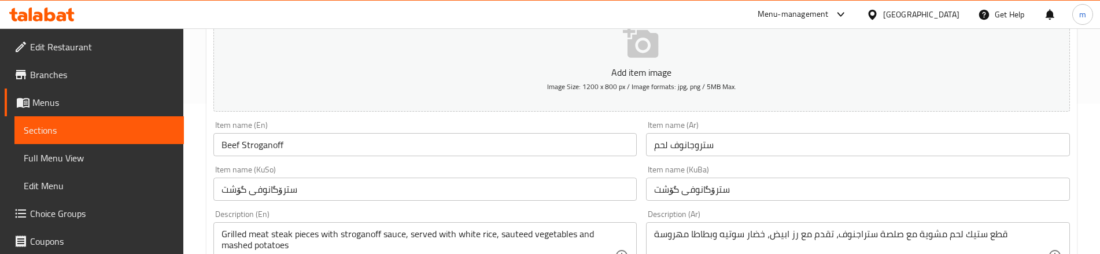
scroll to position [193, 0]
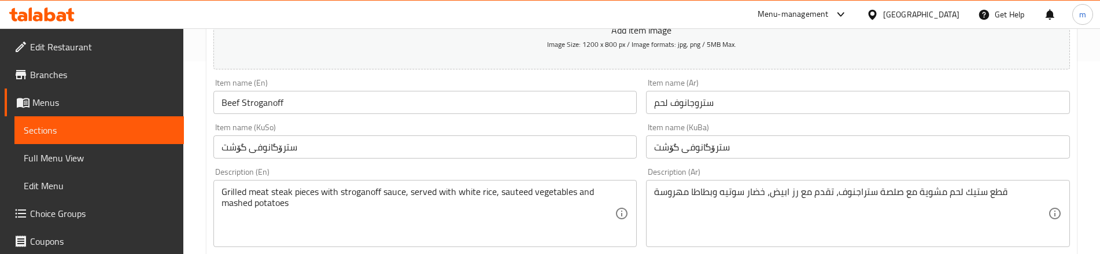
click at [227, 106] on input "Beef Stroganoff" at bounding box center [425, 102] width 424 height 23
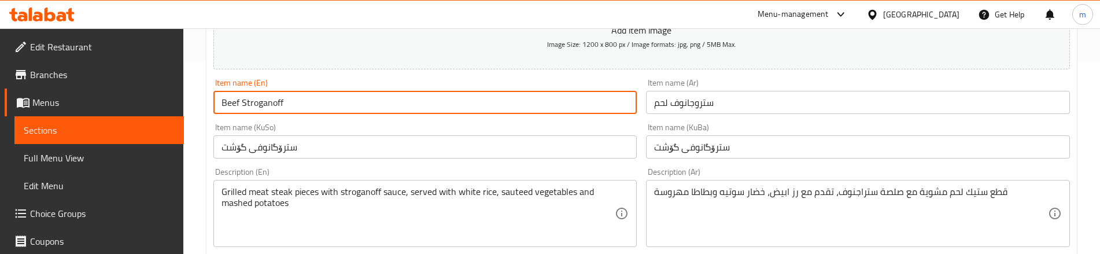
click at [227, 106] on input "Beef Stroganoff" at bounding box center [425, 102] width 424 height 23
type input "ـەات Stroganoff"
type input "Meat Stroganoff"
click at [299, 86] on div "Item name (En) Meat Stroganoff Item name (En)" at bounding box center [425, 96] width 424 height 35
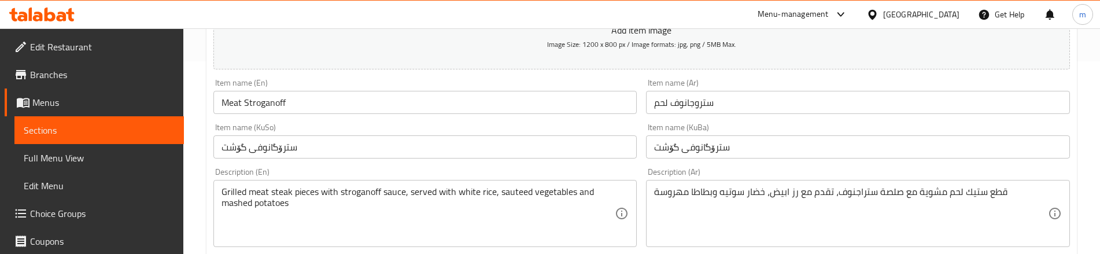
click at [299, 94] on input "Meat Stroganoff" at bounding box center [425, 102] width 424 height 23
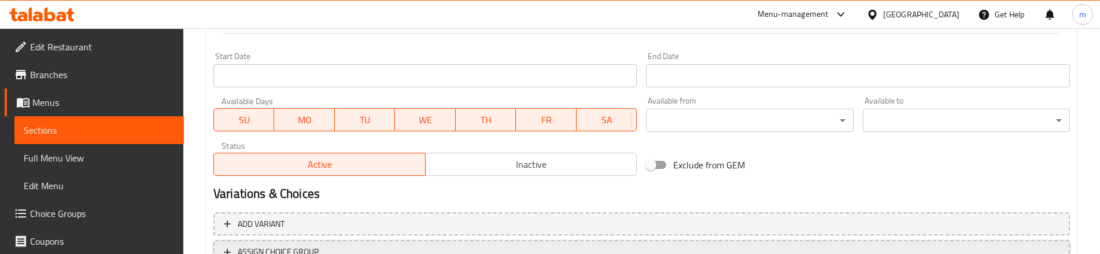
scroll to position [697, 0]
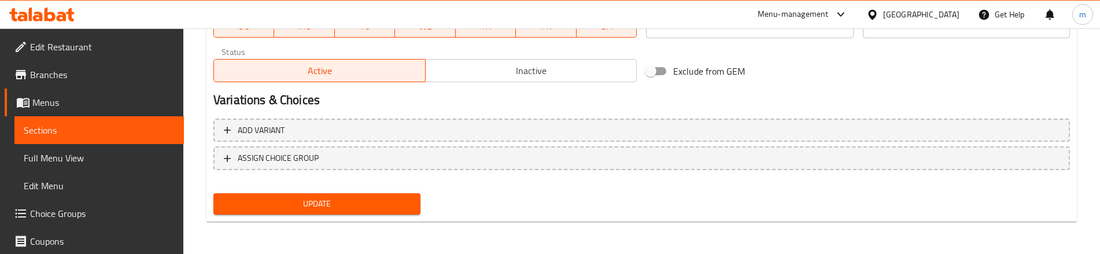
click at [374, 213] on button "Update" at bounding box center [316, 203] width 207 height 21
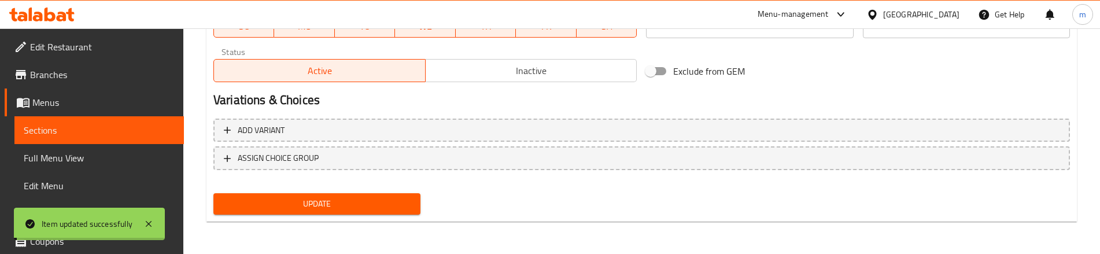
click at [95, 142] on link "Sections" at bounding box center [99, 130] width 170 height 28
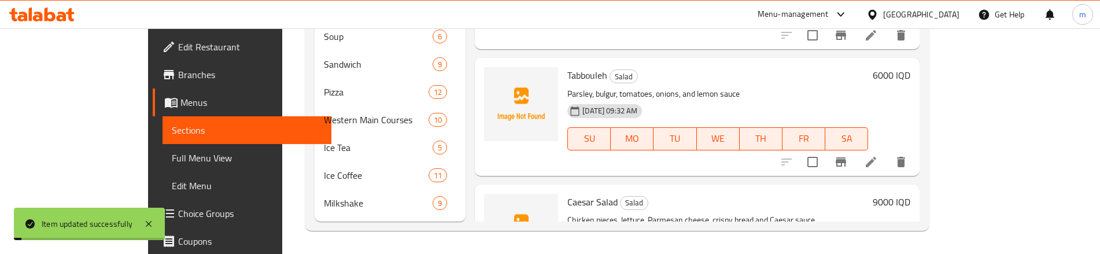
scroll to position [233, 0]
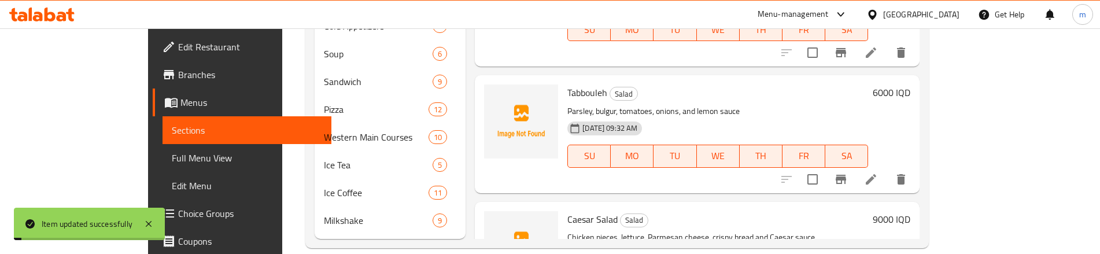
click at [172, 153] on span "Full Menu View" at bounding box center [247, 158] width 151 height 14
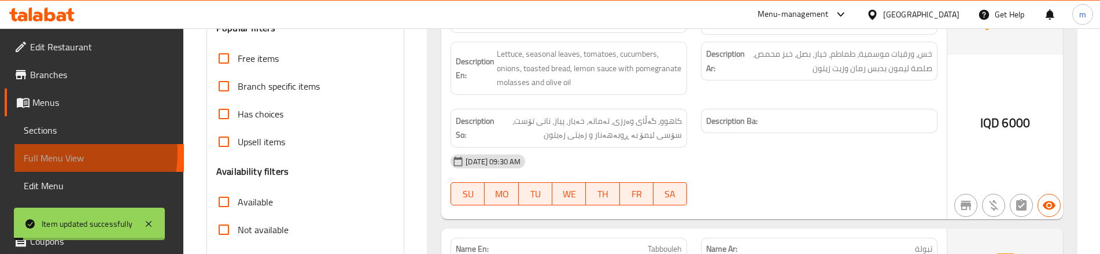
click at [67, 154] on span "Full Menu View" at bounding box center [99, 158] width 151 height 14
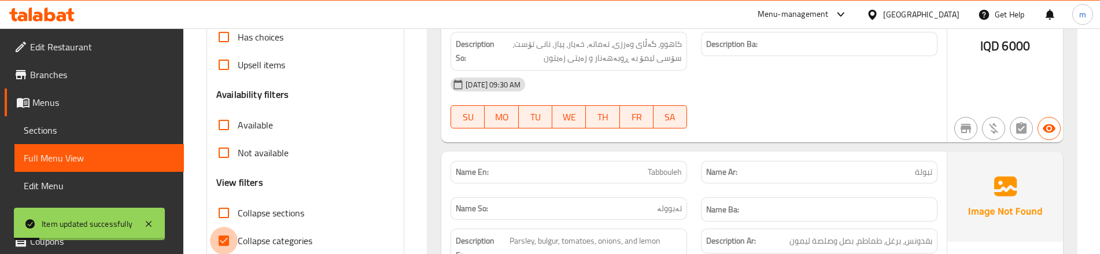
click at [224, 234] on input "Collapse categories" at bounding box center [224, 241] width 28 height 28
checkbox input "false"
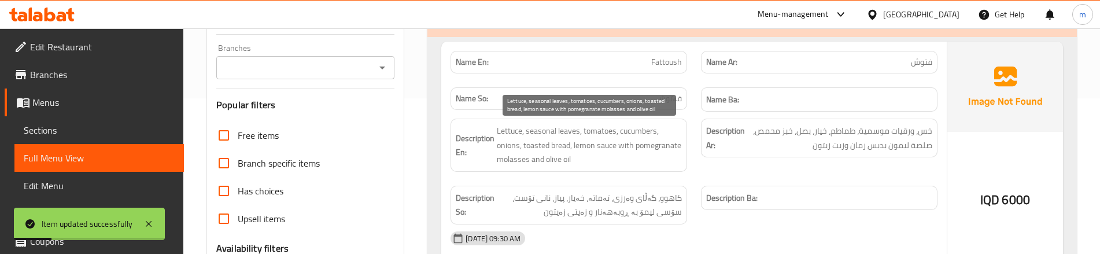
scroll to position [14698, 0]
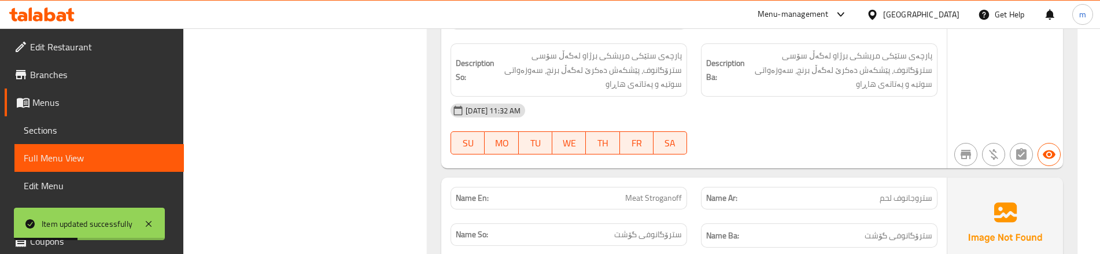
click at [695, 216] on div "Name Ba: سترۆگانوفی گۆشت" at bounding box center [819, 235] width 251 height 39
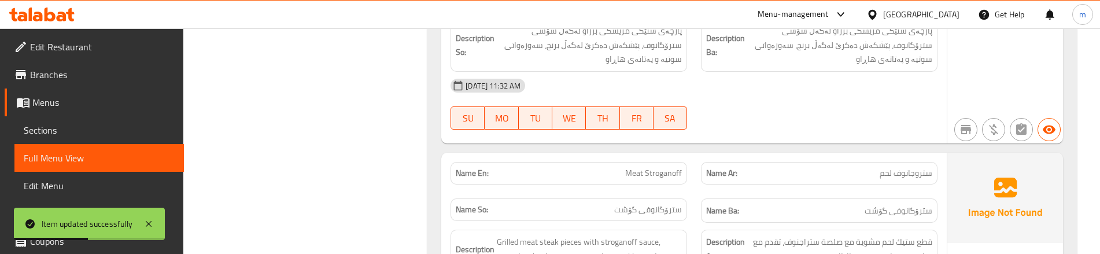
scroll to position [14736, 0]
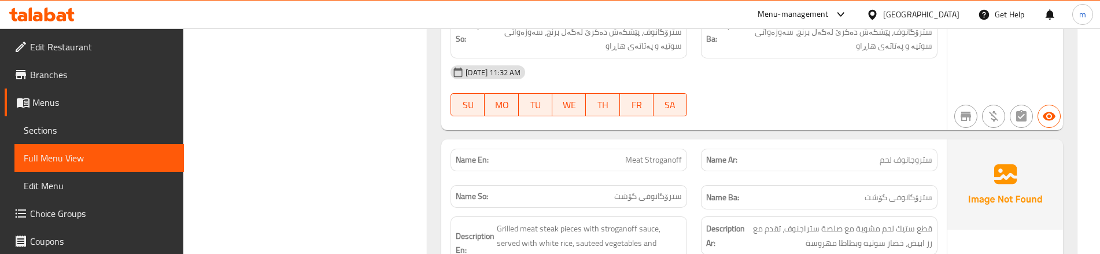
click at [693, 209] on div "Description En: Grilled meat steak pieces with stroganoff sauce, served with wh…" at bounding box center [569, 242] width 251 height 67
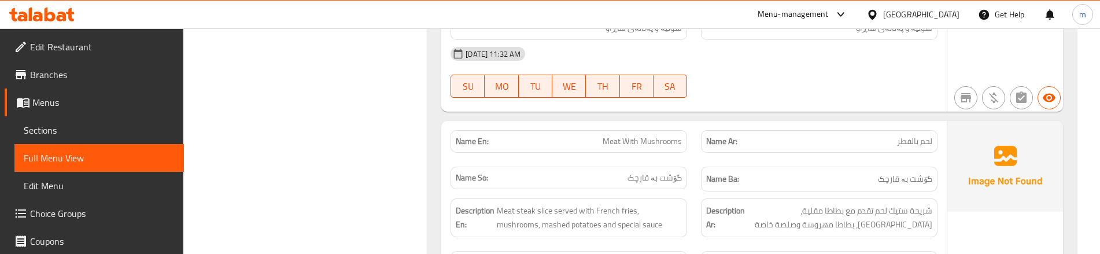
scroll to position [15045, 0]
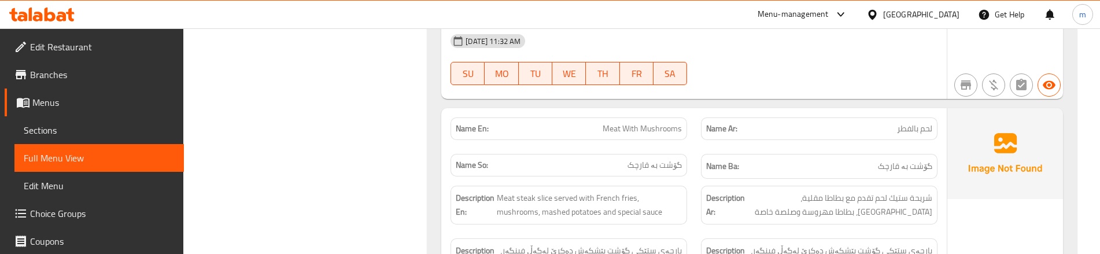
click at [694, 179] on div "Description Ar: شريحة ستيك لحم تقدم مع بطاطا [GEOGRAPHIC_DATA]، [GEOGRAPHIC_DAT…" at bounding box center [819, 205] width 251 height 53
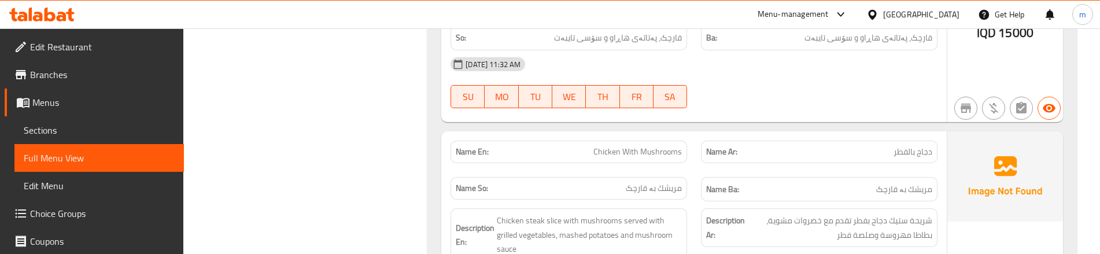
scroll to position [15277, 0]
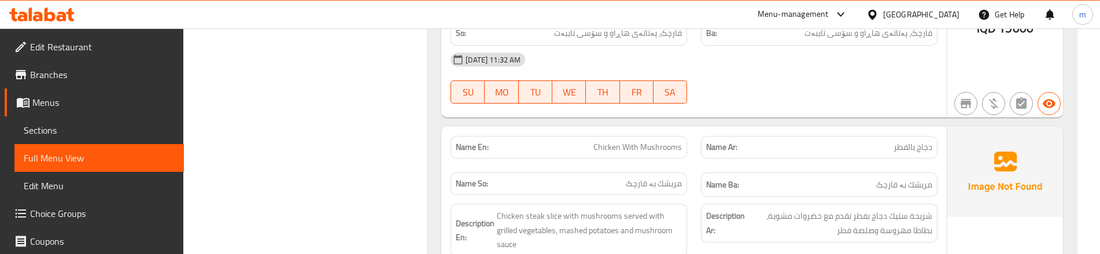
click at [709, 129] on div "Name Ar: دجاج بالفطر" at bounding box center [819, 147] width 251 height 36
click at [704, 172] on div "Name Ba: [PERSON_NAME]" at bounding box center [819, 184] width 237 height 25
click at [897, 197] on div "Description Ar: شريحة ستيك دجاج بفطر تقدم مع خضروات مشوية، بطاطا مهروسة وصلصة ف…" at bounding box center [819, 230] width 251 height 67
click at [689, 197] on div "Description En: Chicken steak slice with mushrooms served with grilled vegetabl…" at bounding box center [569, 230] width 251 height 67
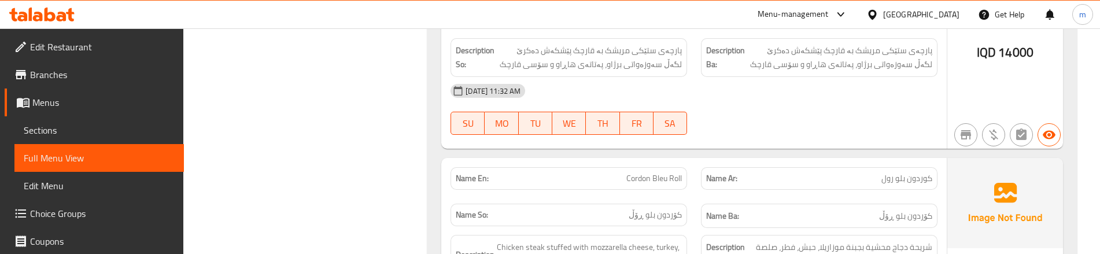
scroll to position [15546, 0]
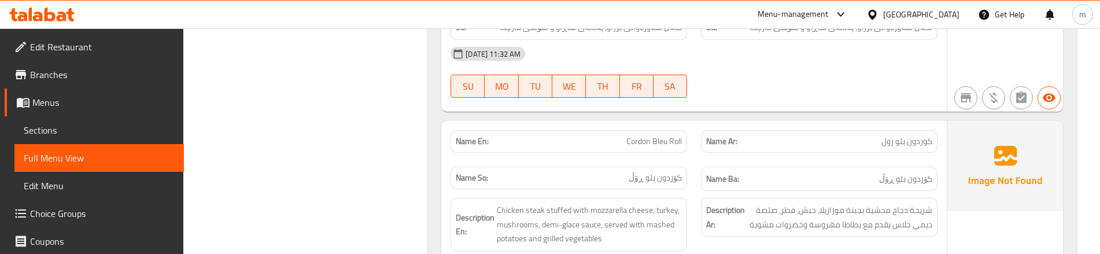
click at [681, 130] on div "Name En: Cordon Bleu Roll" at bounding box center [569, 141] width 237 height 23
click at [684, 123] on div "Name En: Cordon Bleu Roll" at bounding box center [569, 141] width 251 height 36
click at [642, 135] on span "Cordon Bleu Roll" at bounding box center [655, 141] width 56 height 12
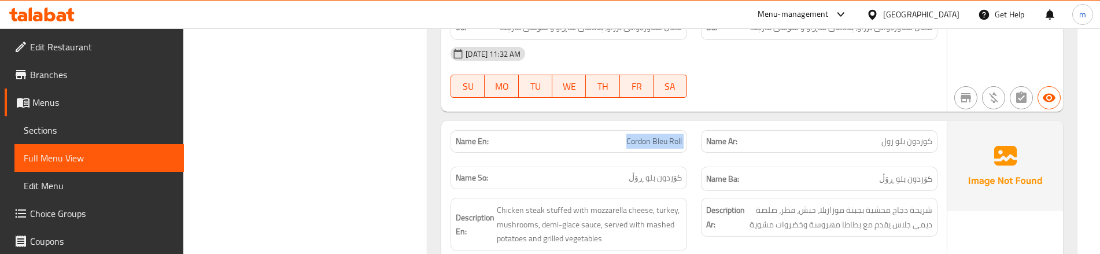
copy span "Cordon Bleu Roll"
click at [46, 141] on link "Sections" at bounding box center [99, 130] width 170 height 28
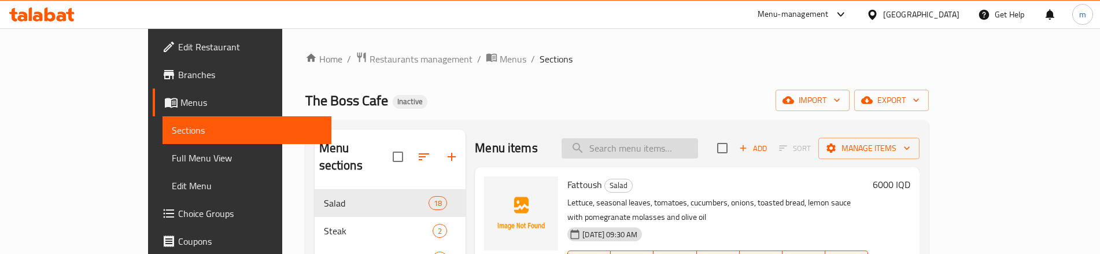
click at [666, 142] on input "search" at bounding box center [630, 148] width 137 height 20
paste input "Cordon Bleu Roll"
type input "Cordon Bleu Roll"
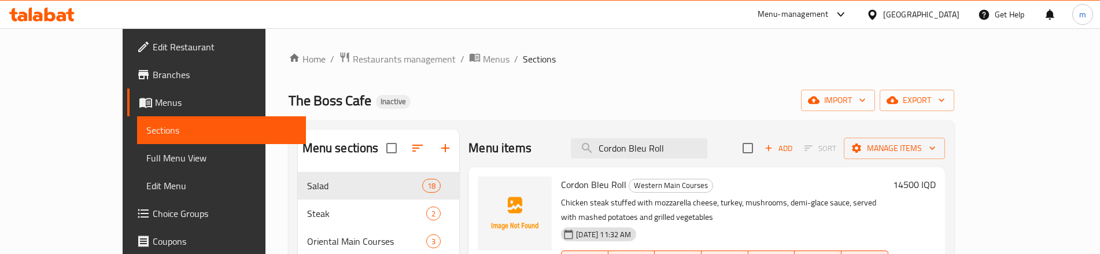
scroll to position [77, 0]
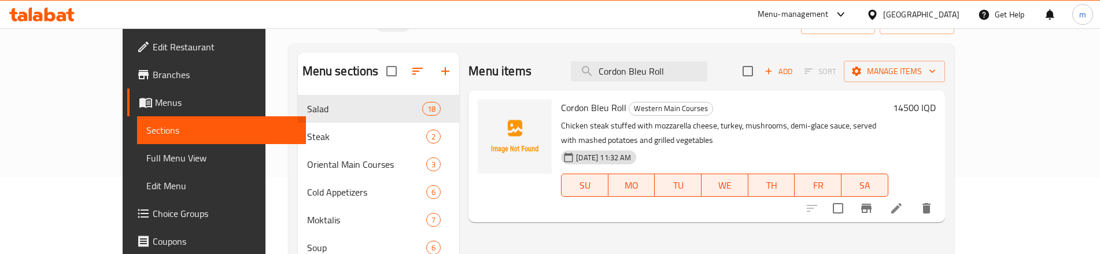
click at [902, 203] on icon at bounding box center [897, 208] width 10 height 10
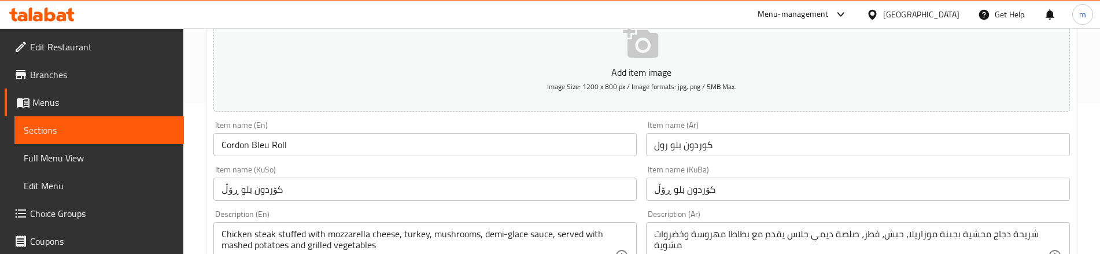
scroll to position [193, 0]
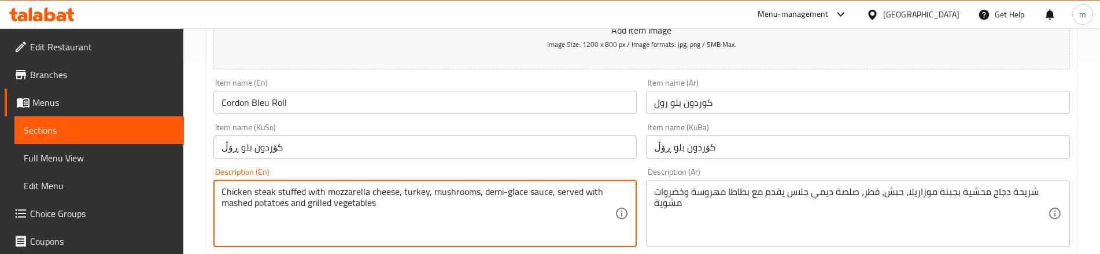
click at [268, 191] on textarea "Chicken steak stuffed with mozzarella cheese, turkey, mushrooms, demi-glace sau…" at bounding box center [418, 213] width 393 height 55
click at [259, 193] on textarea "Chicken steak stuffed with mozzarella cheese, turkey, mushrooms, demi-glace sau…" at bounding box center [418, 213] width 393 height 55
click at [262, 192] on textarea "Chicken steak stuffed with mozzarella cheese, turkey, mushrooms, demi-glace sau…" at bounding box center [418, 213] width 393 height 55
type textarea "Chicken slice stuffed with mozzarella cheese, turkey, mushrooms, demi-glace sau…"
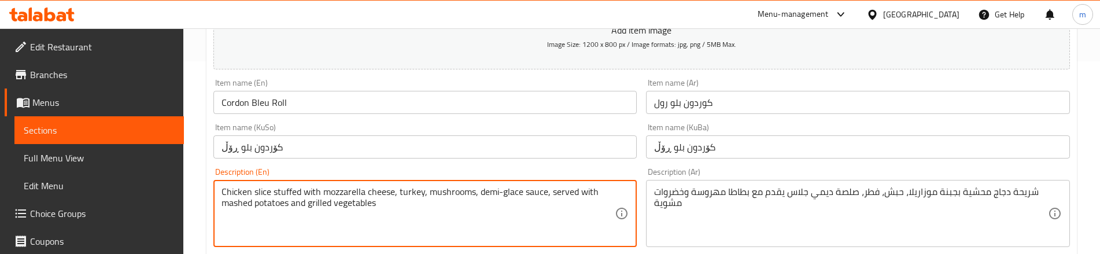
click at [409, 170] on div "Description (En) Chicken slice stuffed with mozzarella cheese, turkey, mushroom…" at bounding box center [425, 207] width 424 height 79
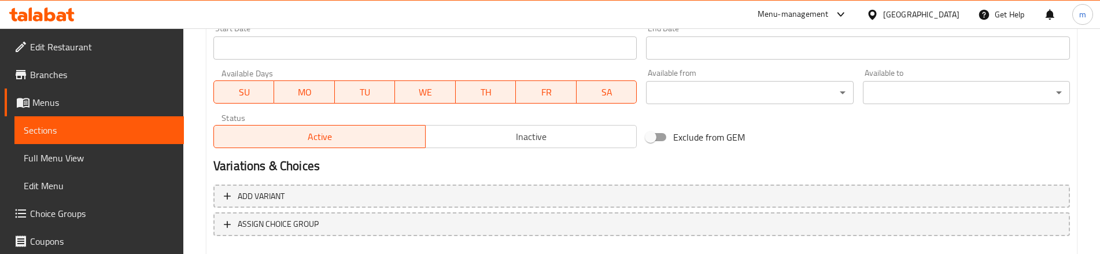
scroll to position [697, 0]
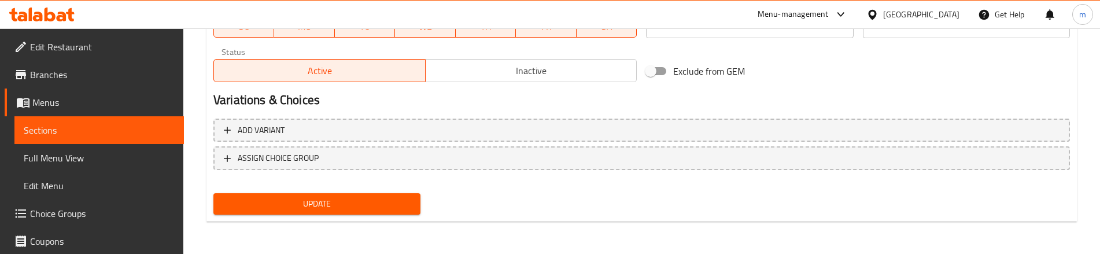
click at [340, 201] on span "Update" at bounding box center [317, 204] width 189 height 14
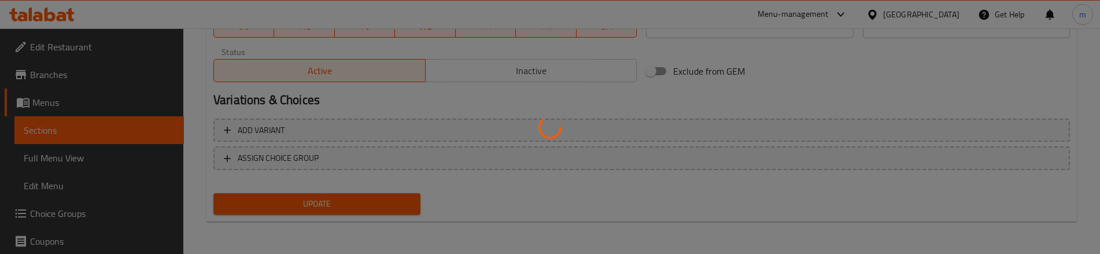
click at [83, 154] on div at bounding box center [550, 127] width 1100 height 254
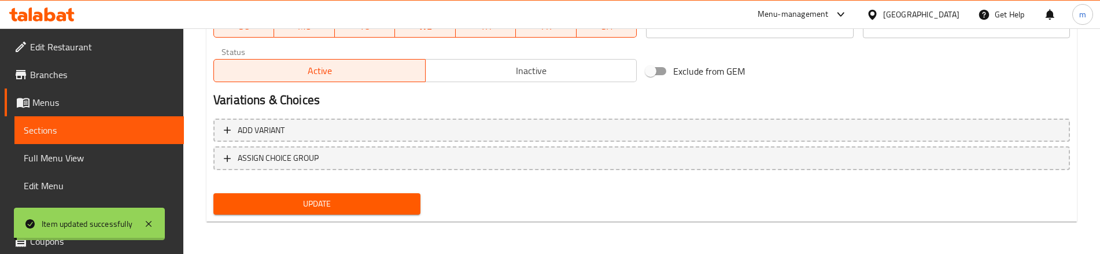
click at [83, 154] on span "Full Menu View" at bounding box center [99, 158] width 151 height 14
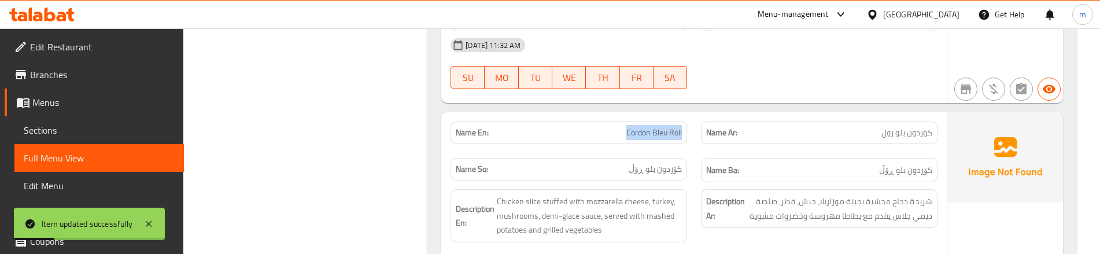
scroll to position [17994, 0]
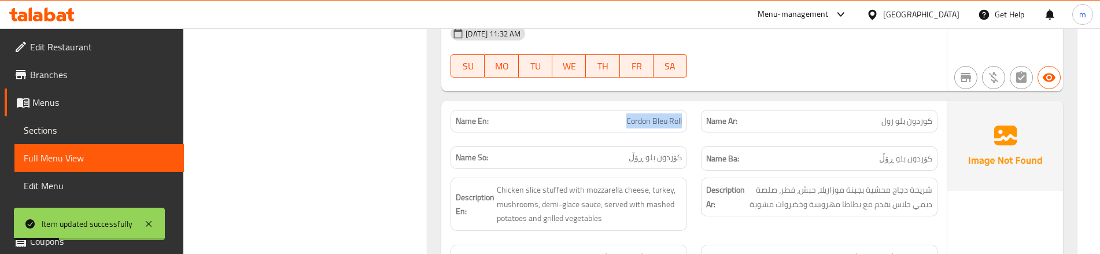
click at [691, 171] on div "Description En: Chicken slice stuffed with mozzarella cheese, turkey, mushrooms…" at bounding box center [569, 204] width 251 height 67
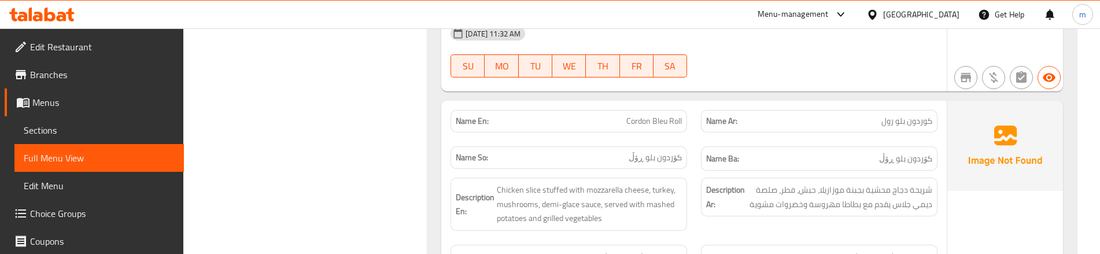
click at [695, 171] on div "Description Ar: شريحة دجاج محشية بجبنة موزاريلا، حبش، فطر، صلصة ديمي جلاس يقدم …" at bounding box center [819, 204] width 251 height 67
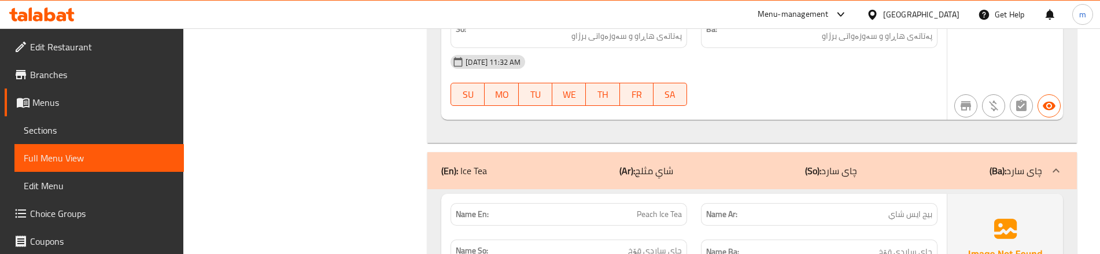
scroll to position [18264, 0]
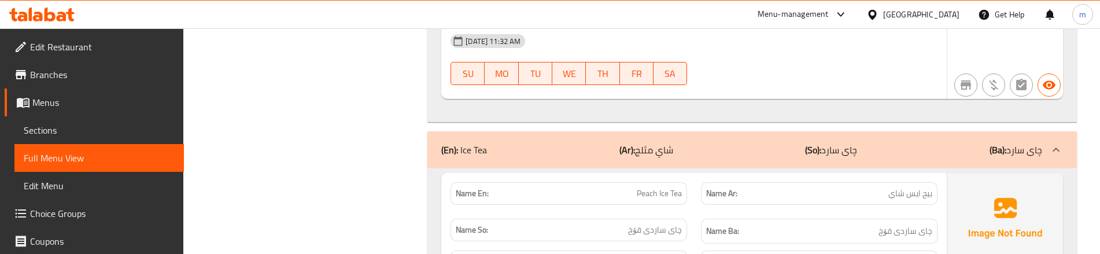
click at [697, 212] on div "Name Ba: چای ساردی قۆخ" at bounding box center [819, 231] width 251 height 39
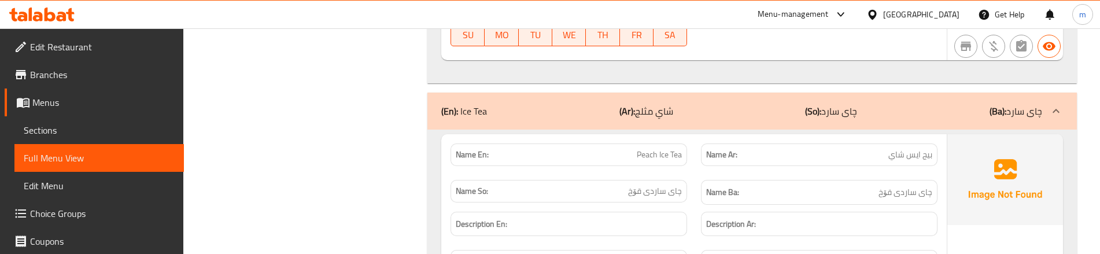
click at [706, 149] on strong "Name Ar:" at bounding box center [721, 155] width 31 height 12
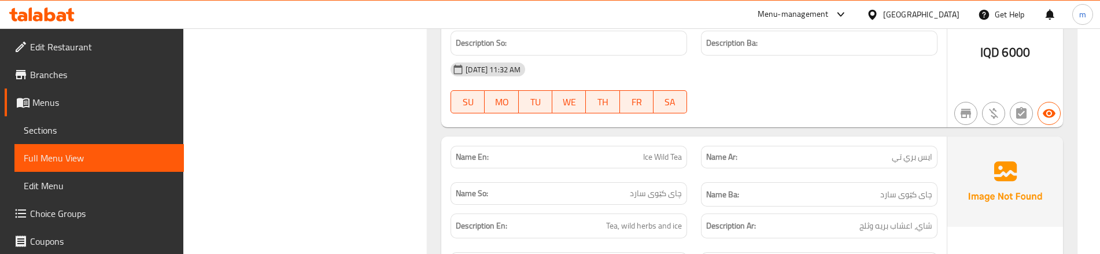
scroll to position [18535, 0]
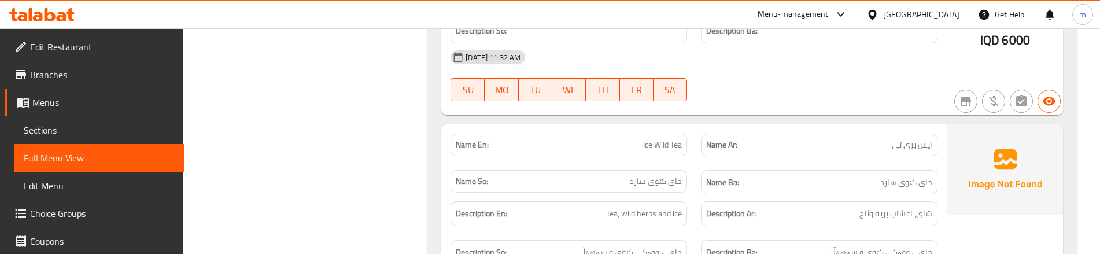
click at [694, 194] on div "Description En: Tea, wild herbs and ice" at bounding box center [569, 213] width 251 height 39
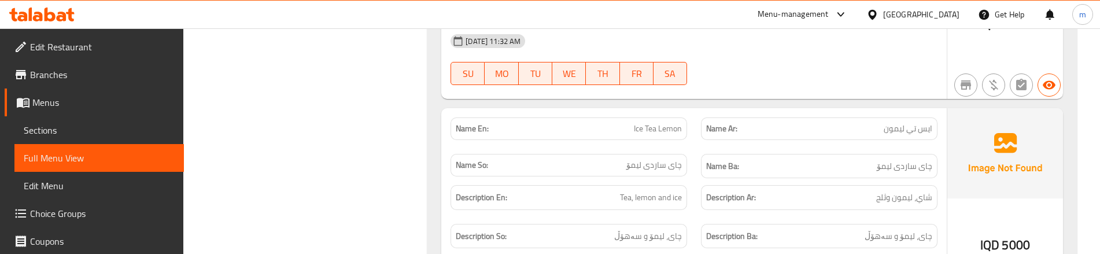
scroll to position [18997, 0]
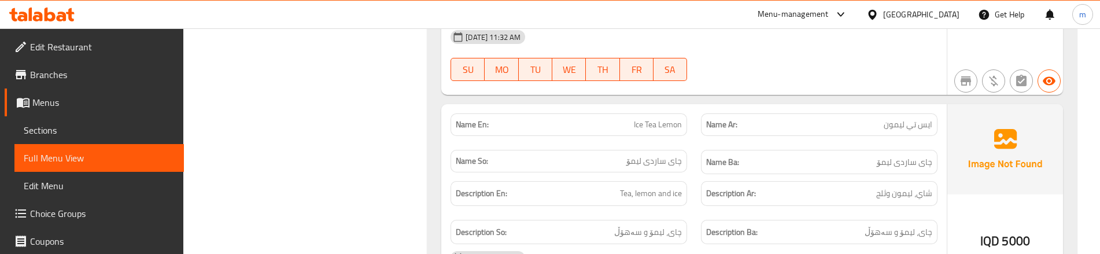
click at [689, 174] on div "Description En: Tea, lemon and ice" at bounding box center [569, 193] width 251 height 39
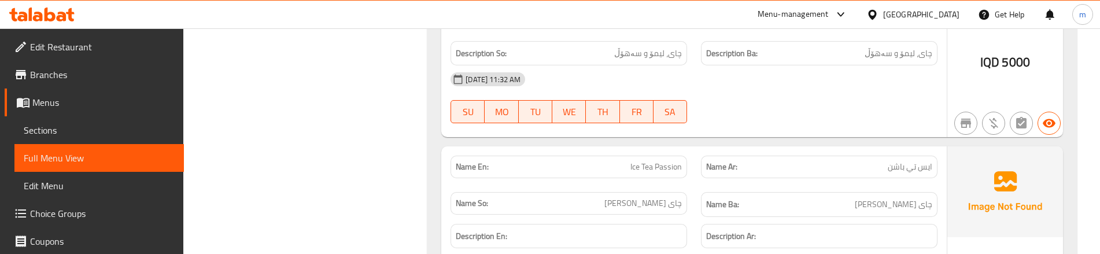
scroll to position [19190, 0]
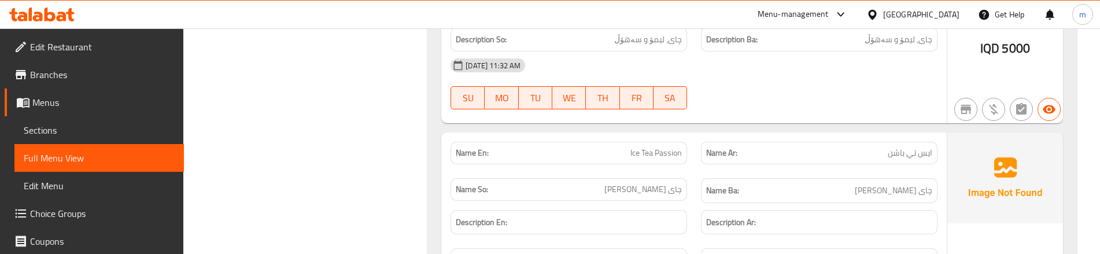
click at [710, 135] on div "Name Ar: ايس تي [PERSON_NAME]" at bounding box center [819, 153] width 251 height 36
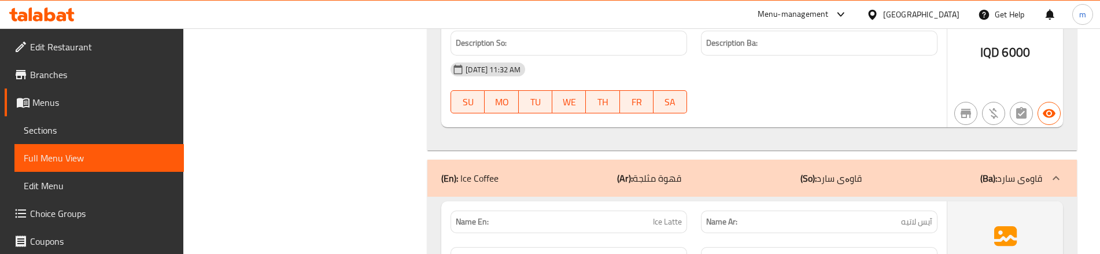
scroll to position [19422, 0]
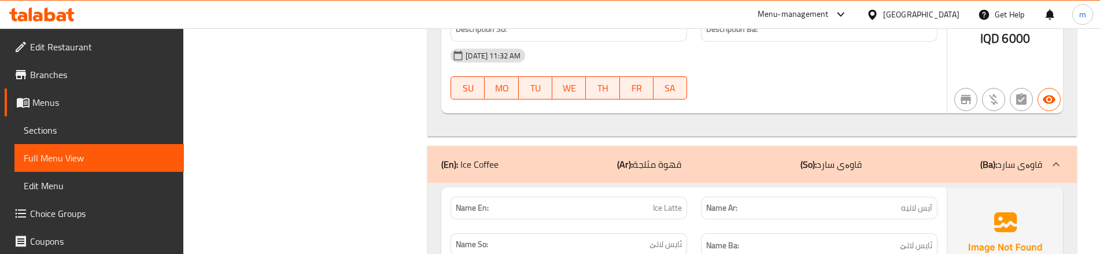
click at [776, 233] on div "Name Ba: ئایس لاتێ" at bounding box center [819, 245] width 237 height 25
click at [695, 190] on div "Name Ar: آيس لاتيه" at bounding box center [819, 208] width 251 height 36
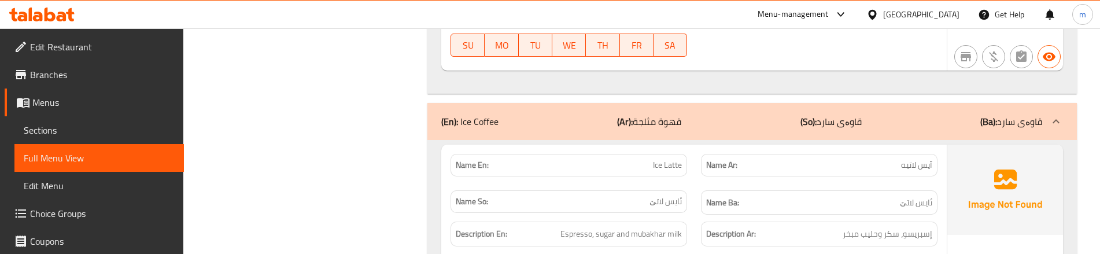
scroll to position [19498, 0]
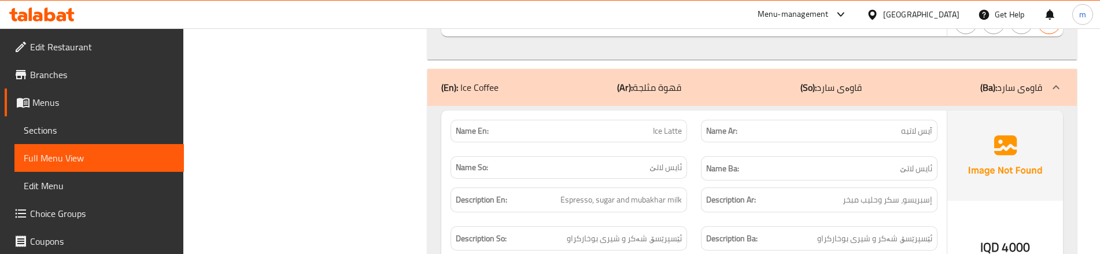
click at [697, 181] on div "Description Ar: إسبريسو، سكر وحليب مبخر" at bounding box center [819, 200] width 251 height 39
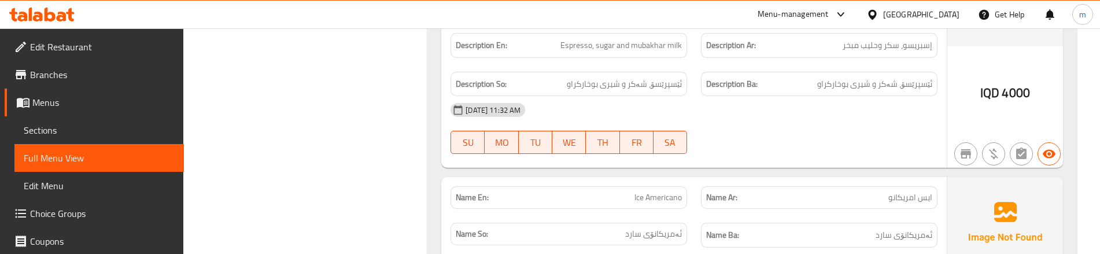
scroll to position [19692, 0]
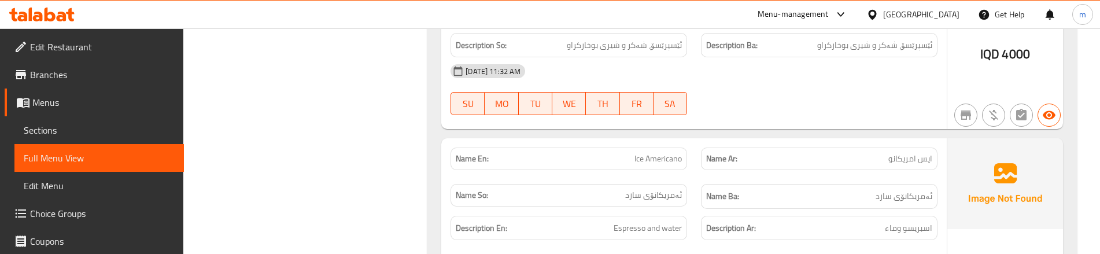
click at [706, 209] on div "Description Ar: اسبريسو وماء" at bounding box center [819, 228] width 251 height 39
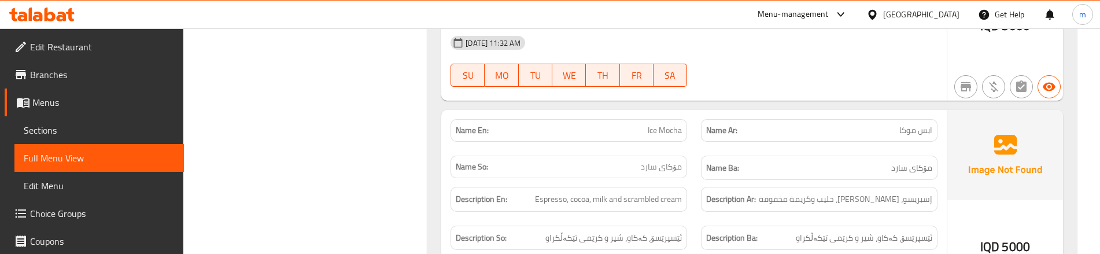
scroll to position [19923, 0]
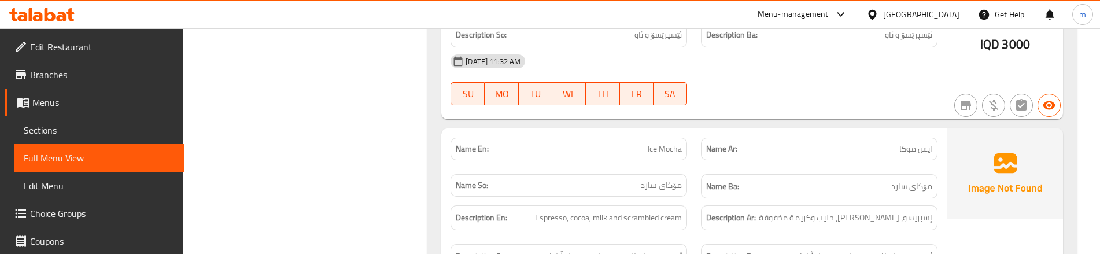
click at [694, 198] on div "Description En: Espresso, cocoa, milk and scrambled cream" at bounding box center [569, 217] width 251 height 39
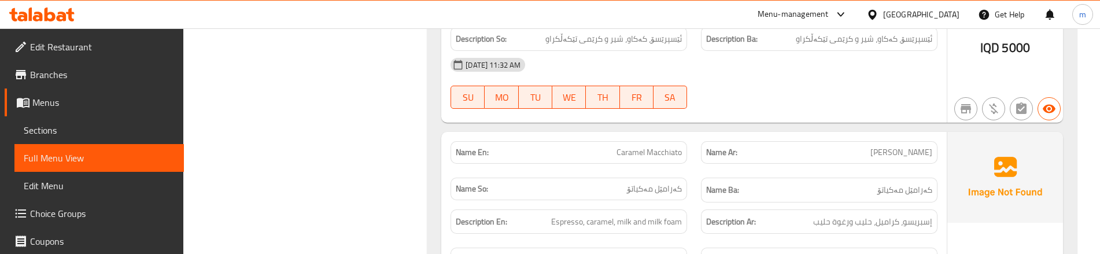
scroll to position [20155, 0]
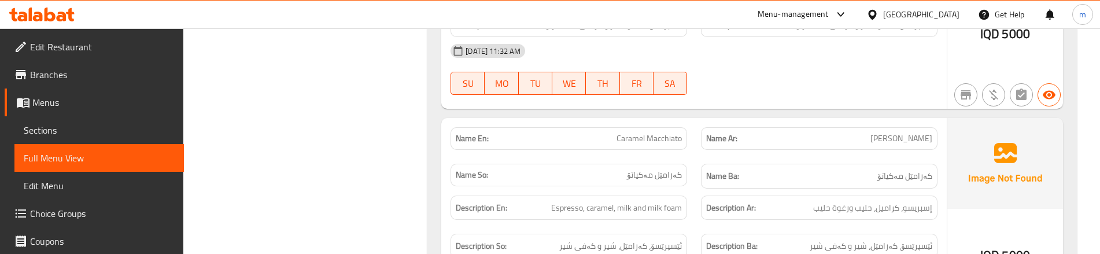
click at [712, 189] on div "Description Ar: إسبريسو، كراميل، حليب ورغوة حليب" at bounding box center [819, 208] width 251 height 39
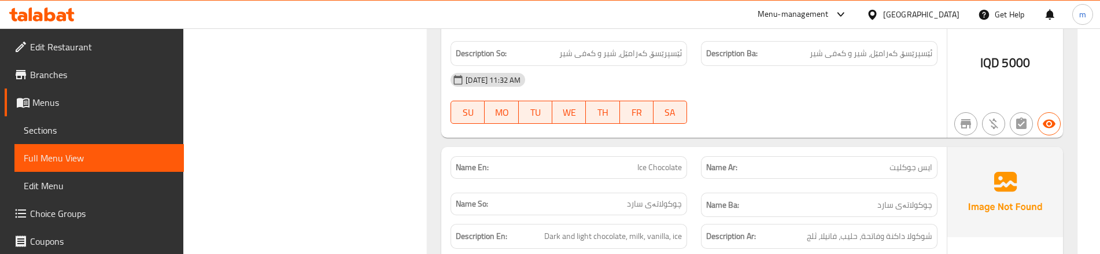
scroll to position [20386, 0]
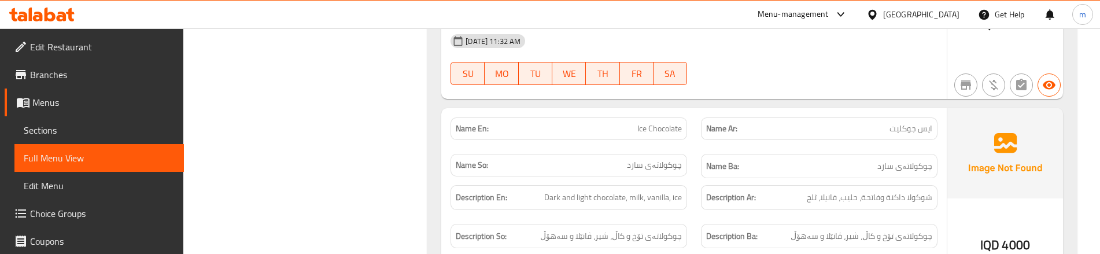
click at [697, 217] on div "Description Ba: چوکولاتەی تۆخ و کاڵ، شیر، ڤانێلا و سەهۆڵ" at bounding box center [819, 236] width 251 height 39
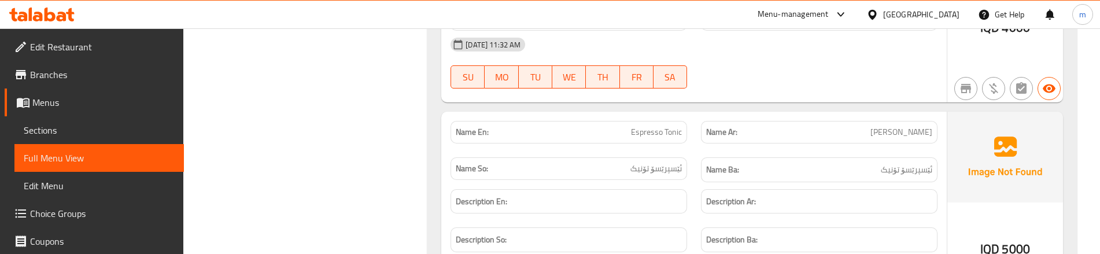
scroll to position [20617, 0]
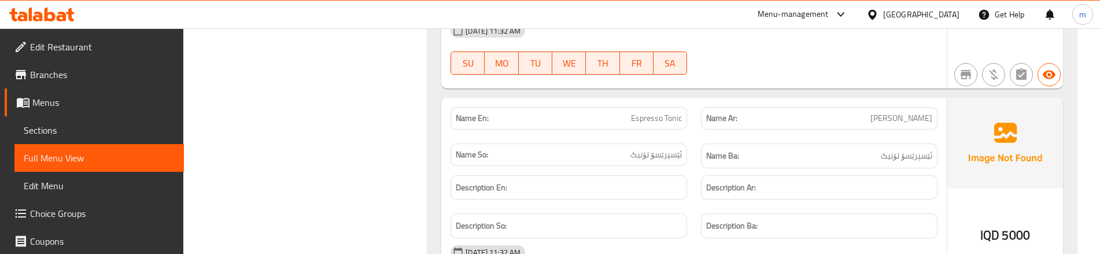
click at [685, 107] on div "Name En: Espresso Tonic" at bounding box center [569, 118] width 237 height 23
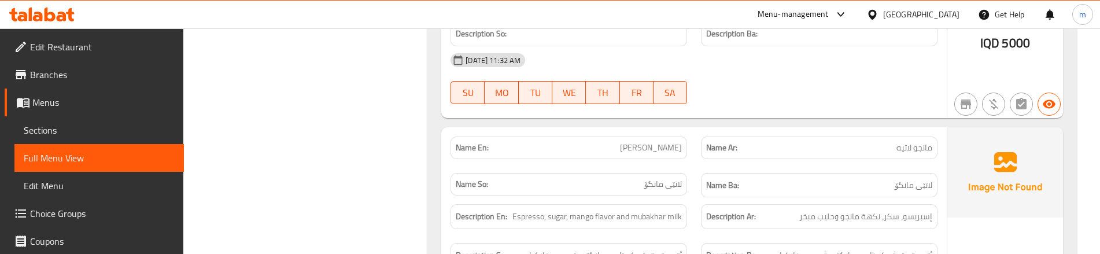
scroll to position [20810, 0]
click at [822, 197] on div "Description Ar: إسبريسو، سكر، نكهة مانجو وحليب مبخر" at bounding box center [819, 216] width 251 height 39
click at [689, 197] on div "Description En: Espresso, sugar, mango flavor and mubakhar milk" at bounding box center [569, 216] width 251 height 39
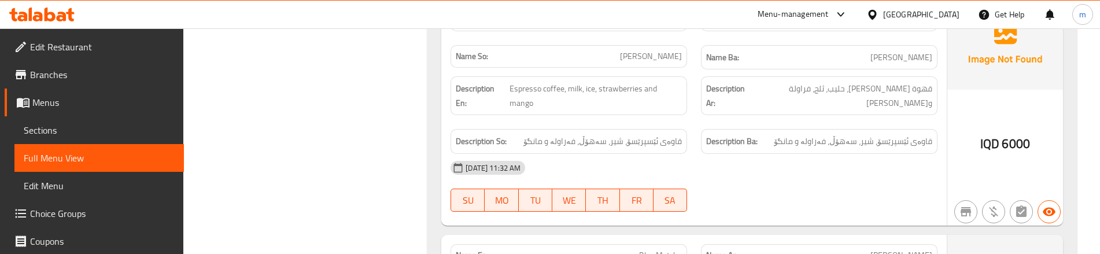
scroll to position [21466, 0]
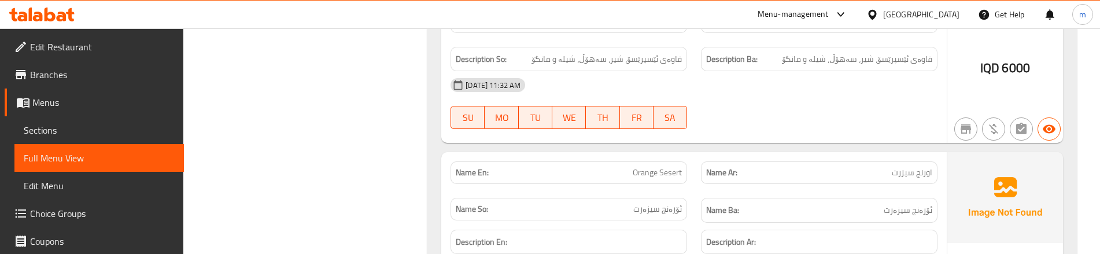
scroll to position [21697, 0]
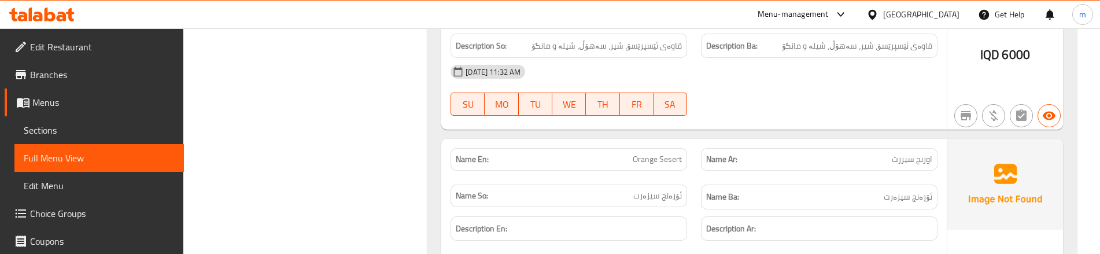
click at [694, 141] on div "Name Ar: [PERSON_NAME]" at bounding box center [819, 159] width 251 height 36
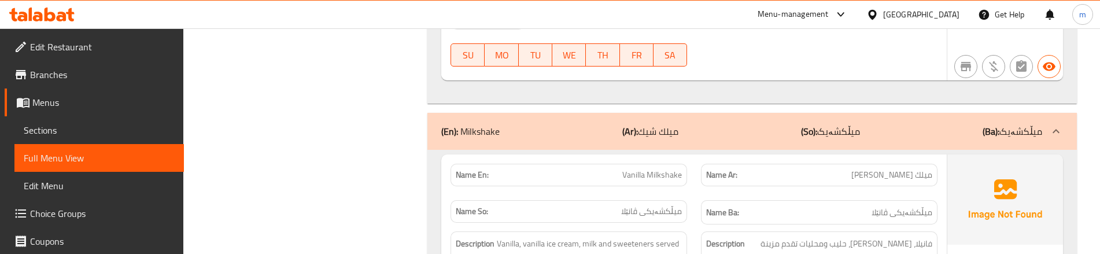
scroll to position [21967, 0]
drag, startPoint x: 860, startPoint y: 161, endPoint x: 936, endPoint y: 159, distance: 76.4
click at [936, 232] on div "Description Ar: فانيلا، [PERSON_NAME]، حليب ومحليات تقدم مزينة بكريمة" at bounding box center [819, 251] width 237 height 39
click at [682, 206] on span "میڵکشەیکی ڤانێلا" at bounding box center [651, 212] width 61 height 12
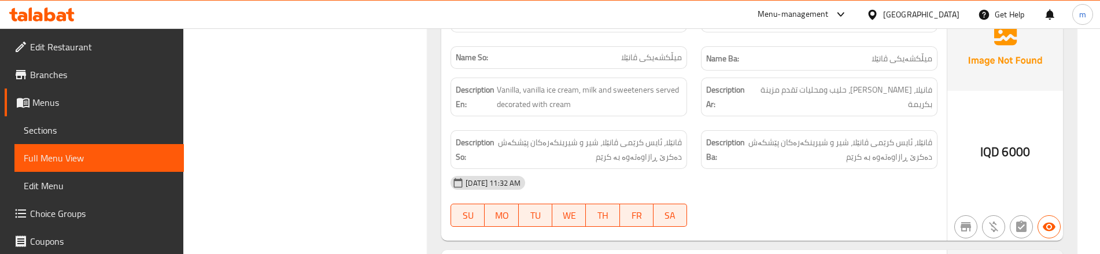
scroll to position [22237, 0]
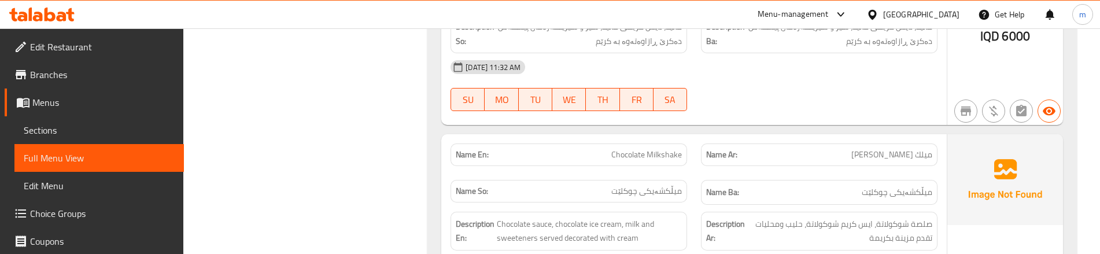
click at [694, 173] on div "Name Ba: میڵکشەیکی چوکلێت" at bounding box center [819, 192] width 251 height 39
click at [675, 149] on span "Chocolate Milkshake" at bounding box center [647, 155] width 71 height 12
click at [667, 149] on span "Chocolate Milkshake" at bounding box center [647, 155] width 71 height 12
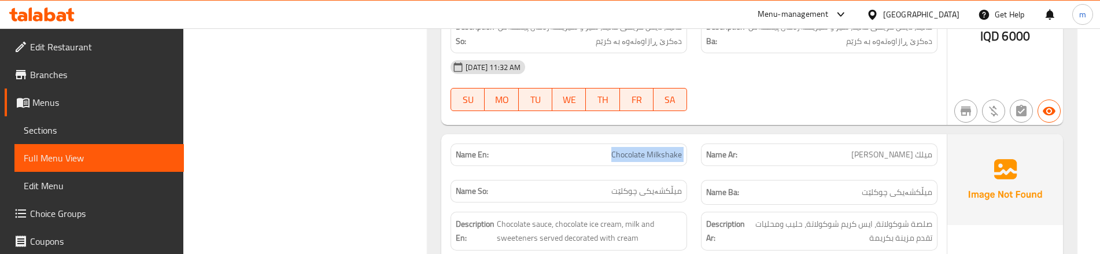
copy span "Chocolate Milkshake"
click at [105, 125] on span "Sections" at bounding box center [99, 130] width 151 height 14
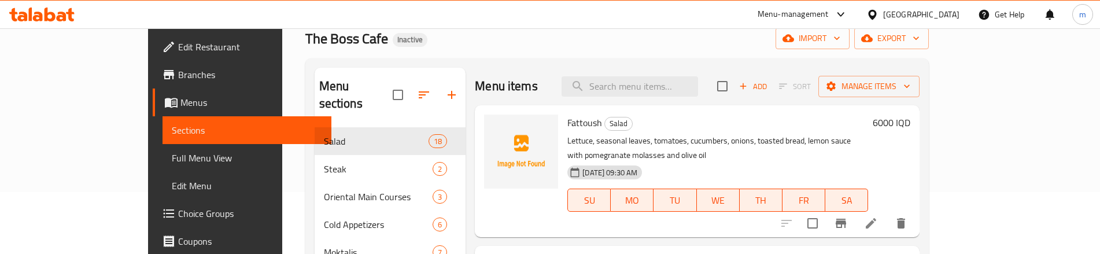
scroll to position [29, 0]
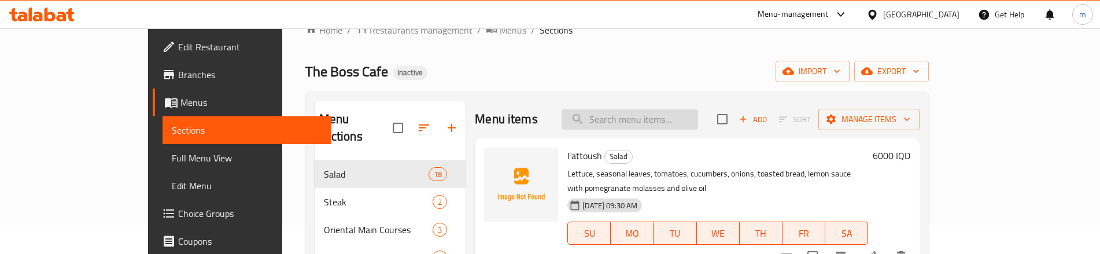
click at [675, 121] on input "search" at bounding box center [630, 119] width 137 height 20
paste input "Chocolate Milkshake"
type input "Chocolate Milkshake"
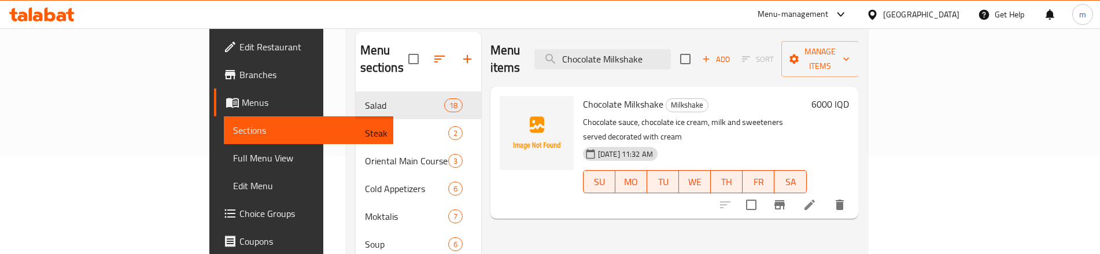
scroll to position [106, 0]
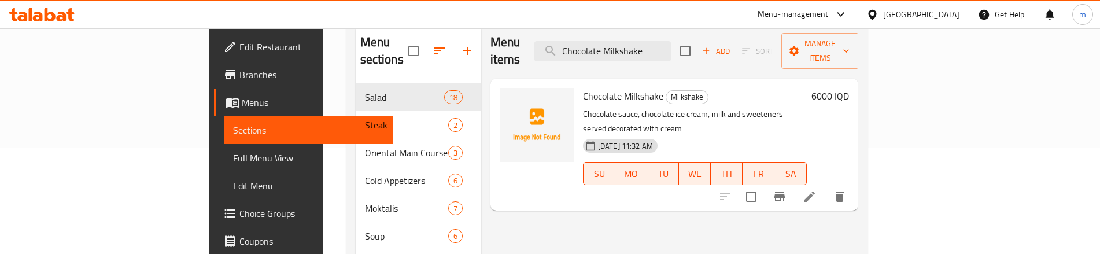
click at [817, 190] on icon at bounding box center [810, 197] width 14 height 14
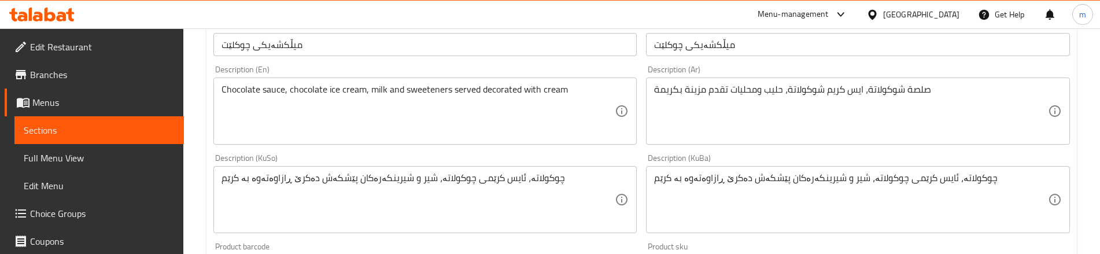
scroll to position [308, 0]
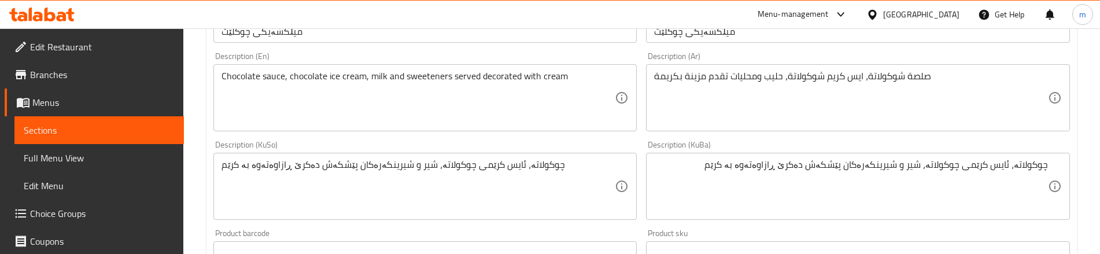
click at [1049, 164] on div "چوکولاتە، ئایس کرێمی چوکولاتە، شیر و شیرینکەرەکان پێشکەش دەکرێ ڕازاوەتەوە بە کر…" at bounding box center [858, 186] width 424 height 67
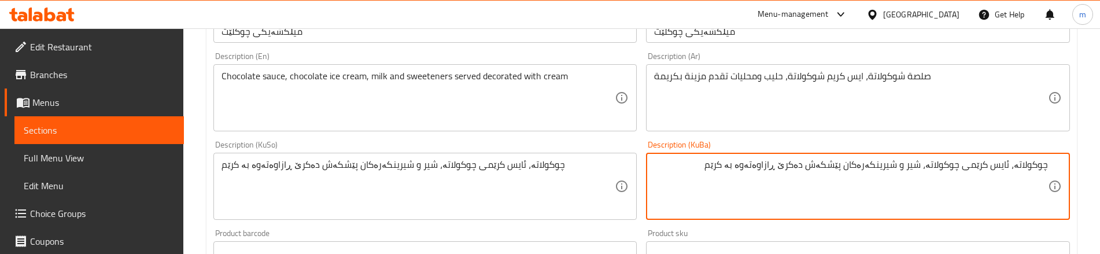
click at [1048, 162] on textarea "چوکولاتە، ئایس کرێمی چوکولاتە، شیر و شیرینکەرەکان پێشکەش دەکرێ ڕازاوەتەوە بە کر…" at bounding box center [850, 186] width 393 height 55
type textarea "سۆسی چوکولاتە، ئایس کرێمی چوکولاتە، شیر و شیرینکەرەکان پێشکەش دەکرێ ڕازاوەتەوە …"
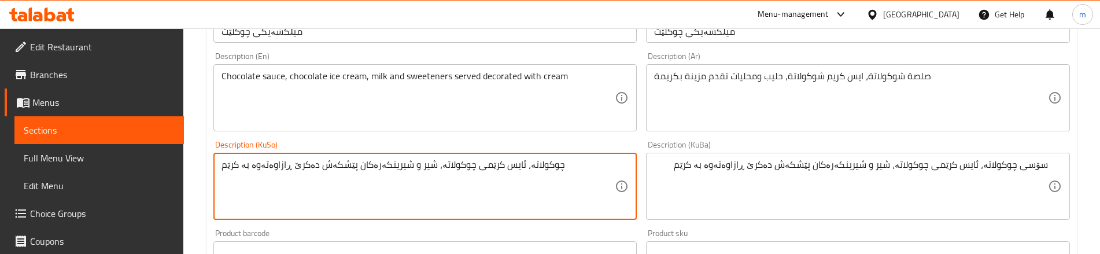
paste textarea "سۆسی"
type textarea "سۆسی چوکولاتە، ئایس کرێمی چوکولاتە، شیر و شیرینکەرەکان پێشکەش دەکرێ ڕازاوەتەوە …"
click at [633, 141] on div "Description (KuSo) سۆسی چوکولاتە، ئایس کرێمی چوکولاتە، شیر و شیرینکەرەکان پێشکە…" at bounding box center [425, 180] width 424 height 79
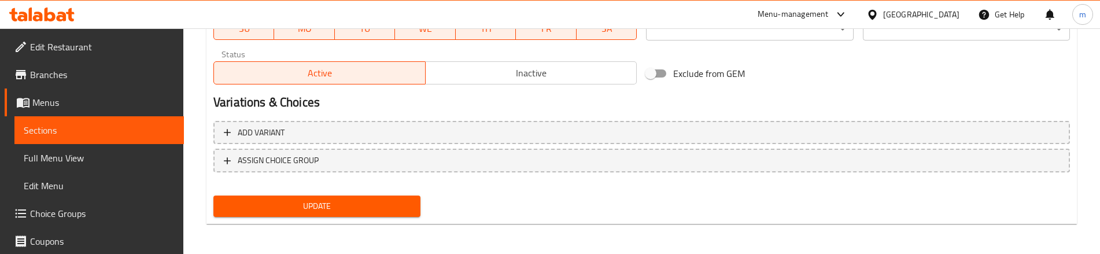
scroll to position [697, 0]
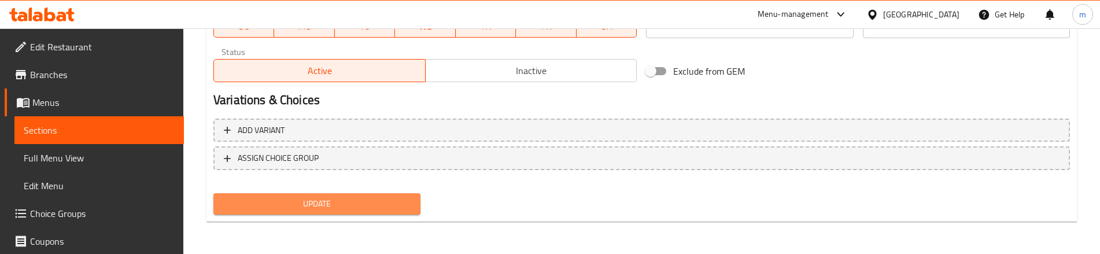
click at [307, 199] on span "Update" at bounding box center [317, 204] width 189 height 14
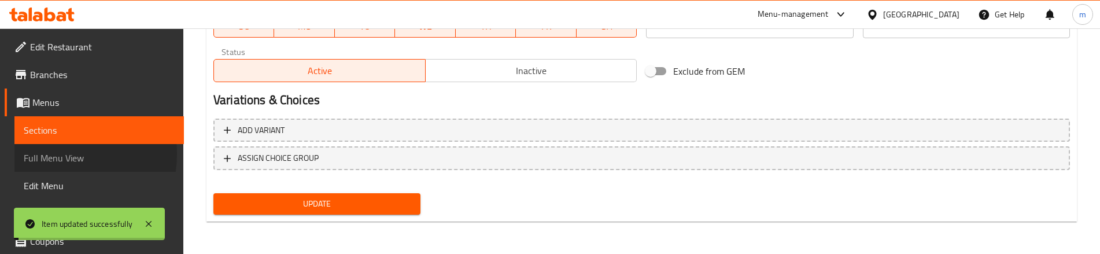
click at [53, 154] on span "Full Menu View" at bounding box center [99, 158] width 151 height 14
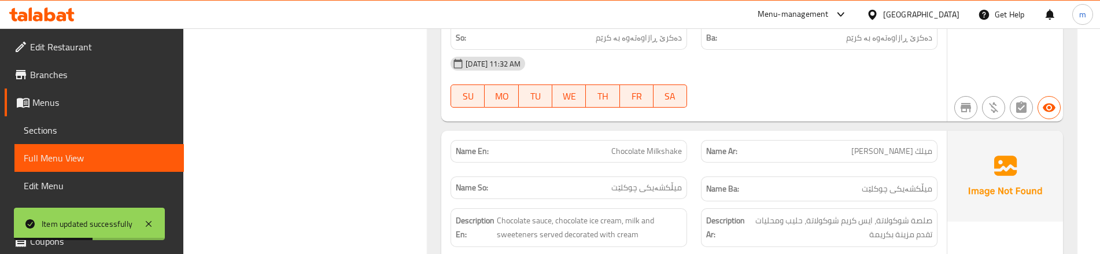
scroll to position [22232, 0]
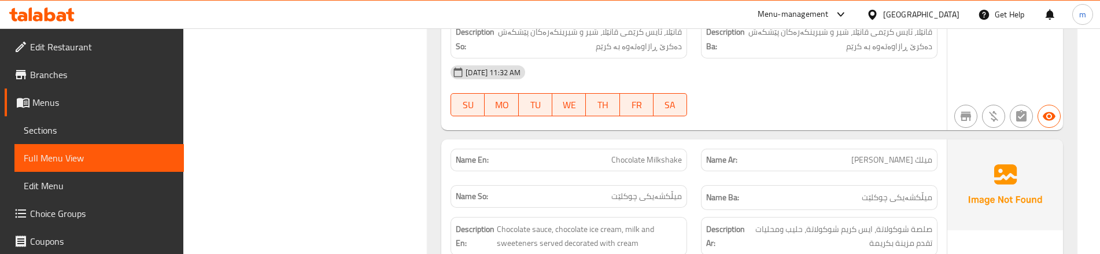
click at [699, 210] on div "Description Ar: صلصة شوكولاتة، ايس كريم شوكولاتة، حليب ومحليات تقدم مزينة بكريمة" at bounding box center [819, 236] width 251 height 53
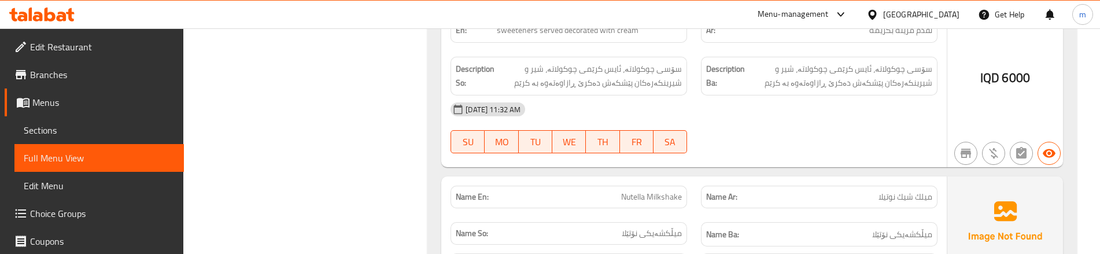
scroll to position [22464, 0]
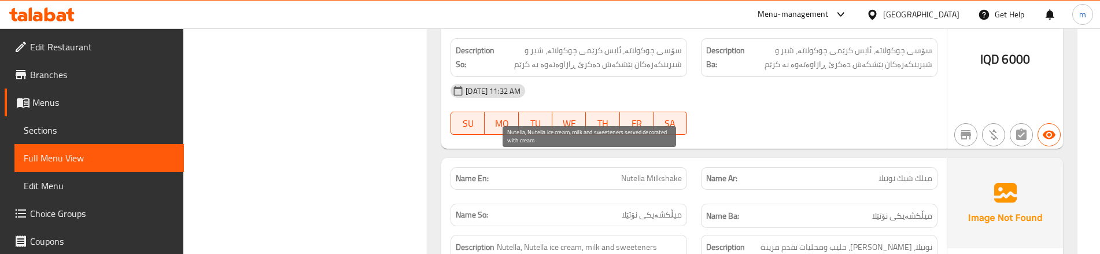
click at [678, 240] on span "Nutella, Nutella ice cream, milk and sweeteners served decorated with cream" at bounding box center [589, 254] width 185 height 28
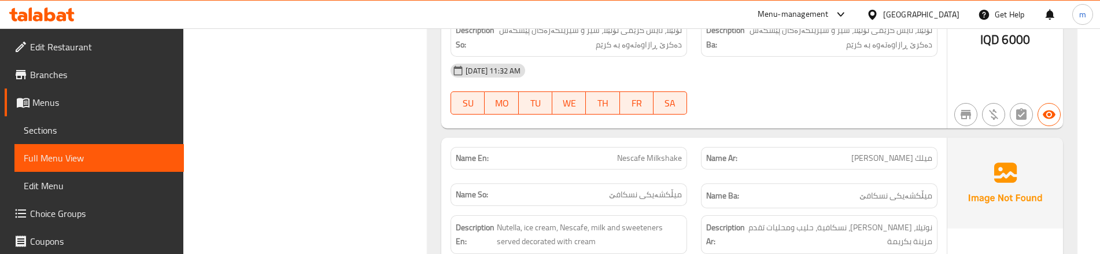
scroll to position [22734, 0]
click at [693, 208] on div "Description En: Nutella, ice cream, Nescafe, milk and sweeteners served decorat…" at bounding box center [569, 234] width 251 height 53
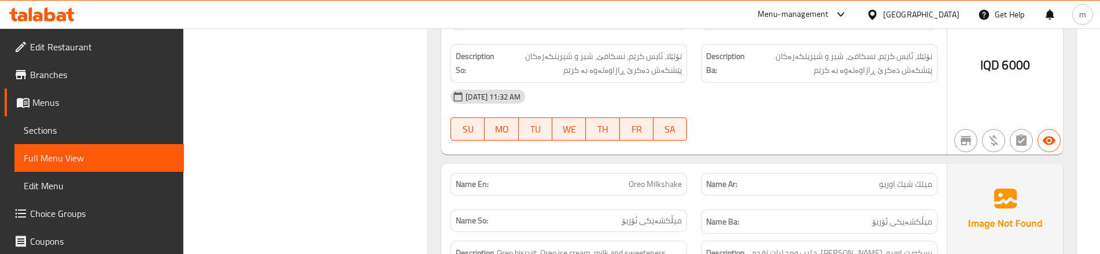
scroll to position [22965, 0]
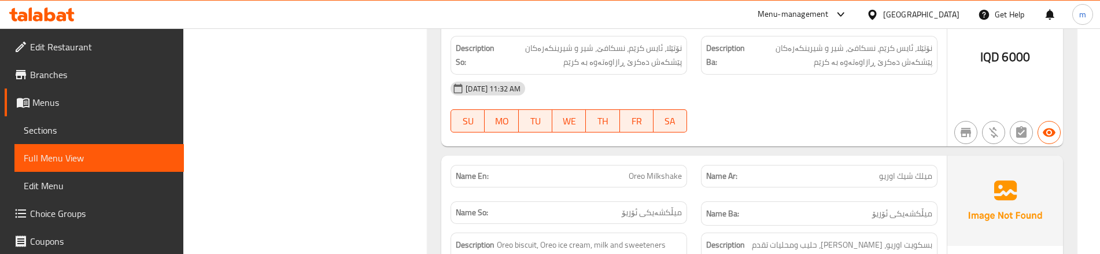
click at [691, 226] on div "Description En: Oreo biscuit, Oreo ice cream, milk and sweeteners served decora…" at bounding box center [569, 252] width 251 height 53
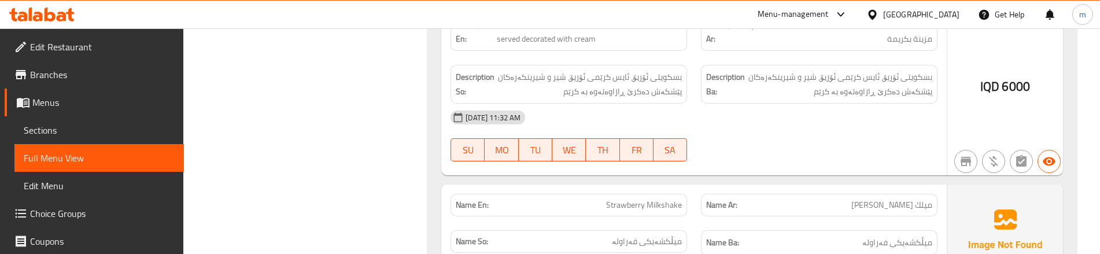
scroll to position [23235, 0]
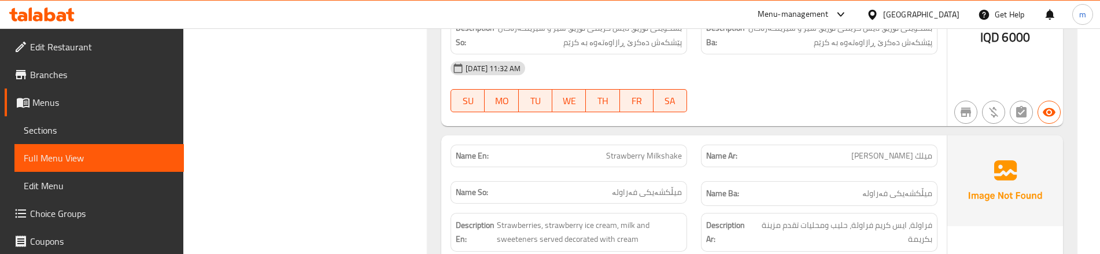
click at [692, 206] on div "Description En: Strawberries, strawberry ice cream, milk and sweeteners served …" at bounding box center [569, 232] width 251 height 53
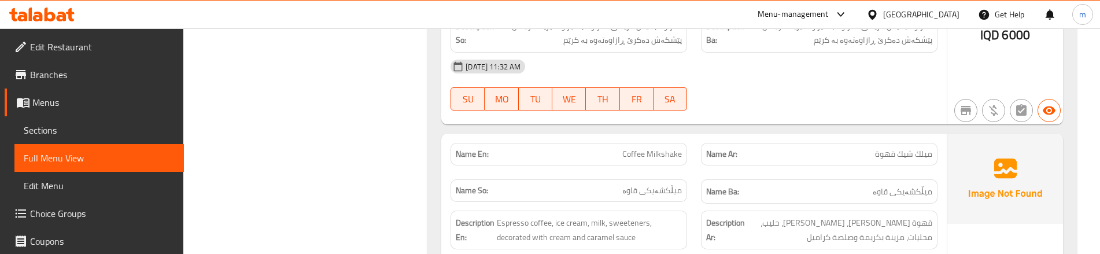
scroll to position [23505, 0]
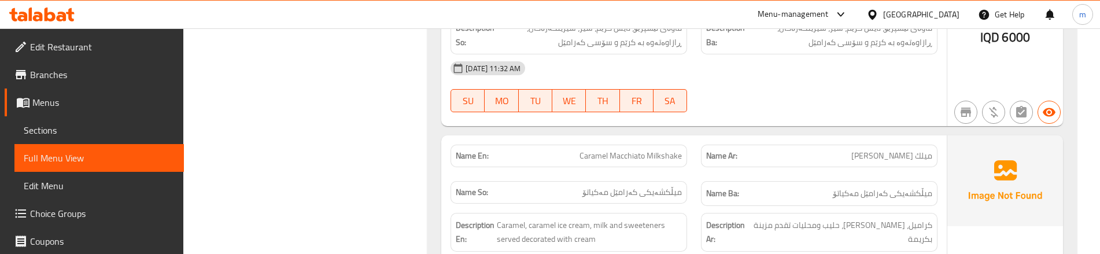
scroll to position [23736, 0]
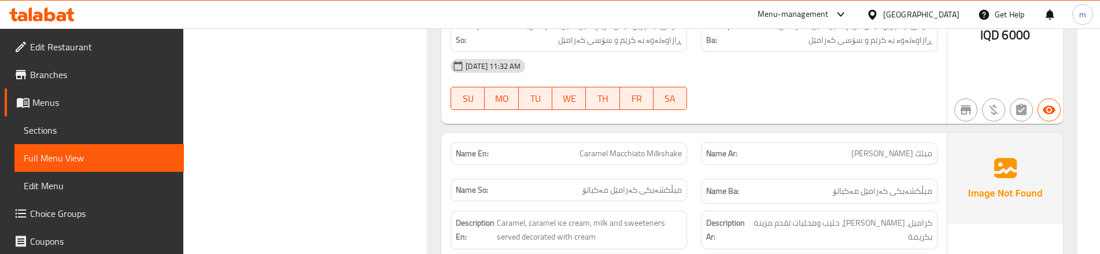
click at [694, 135] on div "Name Ar: [PERSON_NAME]" at bounding box center [819, 153] width 251 height 36
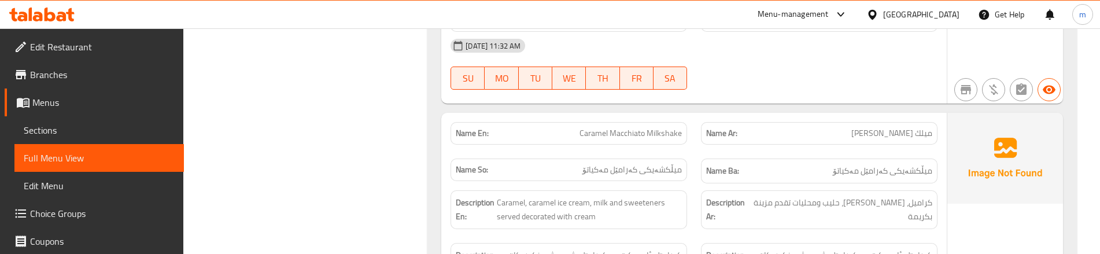
scroll to position [23775, 0]
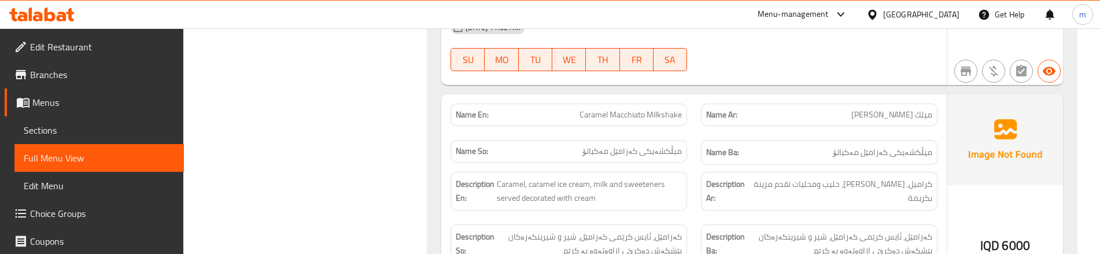
click at [695, 165] on div "Description Ar: كراميل، [PERSON_NAME]، حليب ومحليات تقدم مزينة بكريمة" at bounding box center [819, 191] width 251 height 53
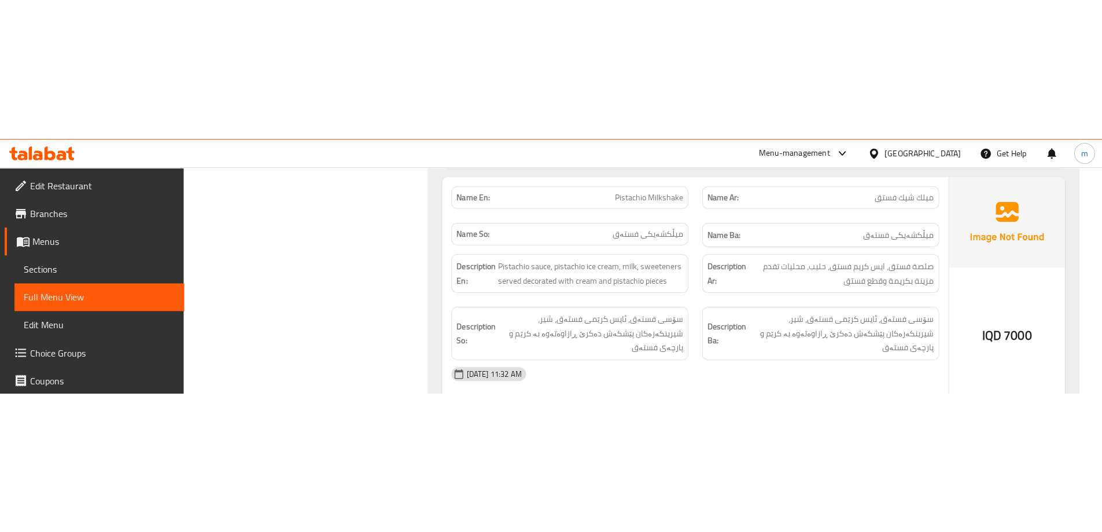
scroll to position [23789, 0]
